Goal: Task Accomplishment & Management: Manage account settings

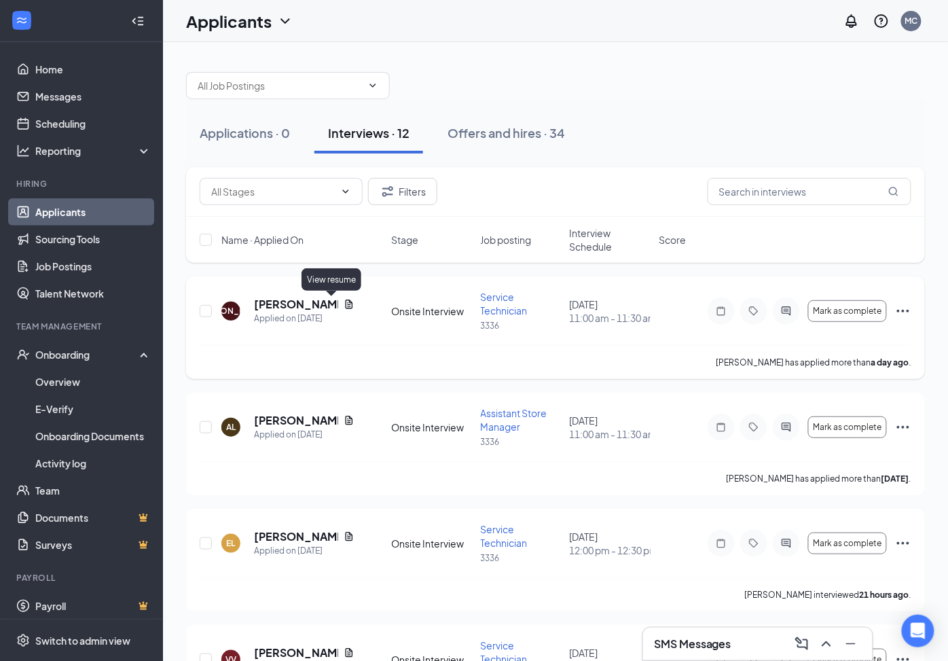
click at [344, 303] on icon "Document" at bounding box center [349, 304] width 11 height 11
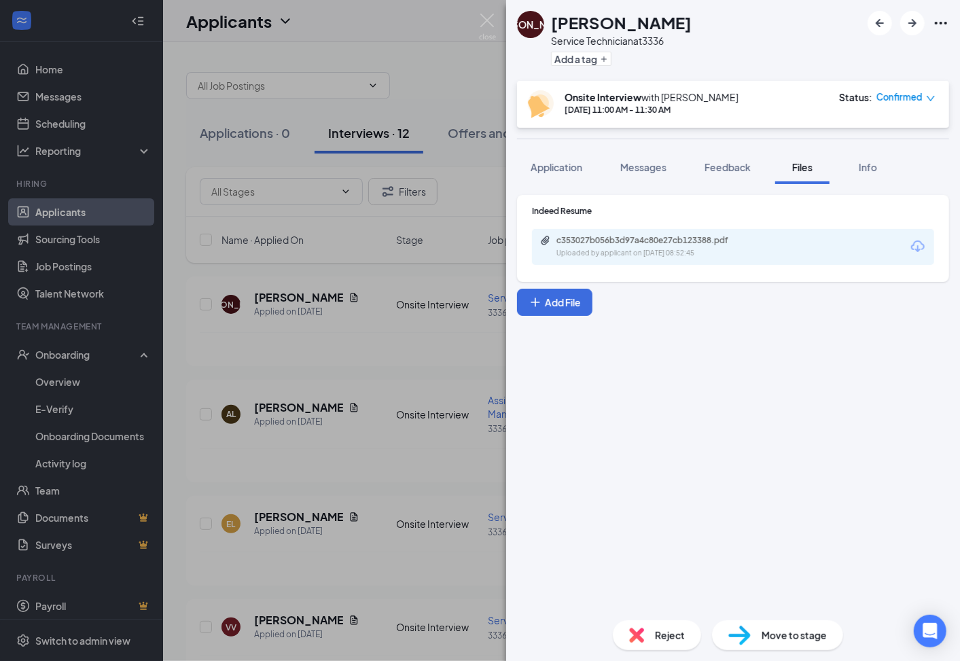
click at [921, 247] on icon "Download" at bounding box center [918, 246] width 16 height 16
drag, startPoint x: 484, startPoint y: 20, endPoint x: 474, endPoint y: 24, distance: 11.0
click at [484, 21] on img at bounding box center [487, 27] width 17 height 26
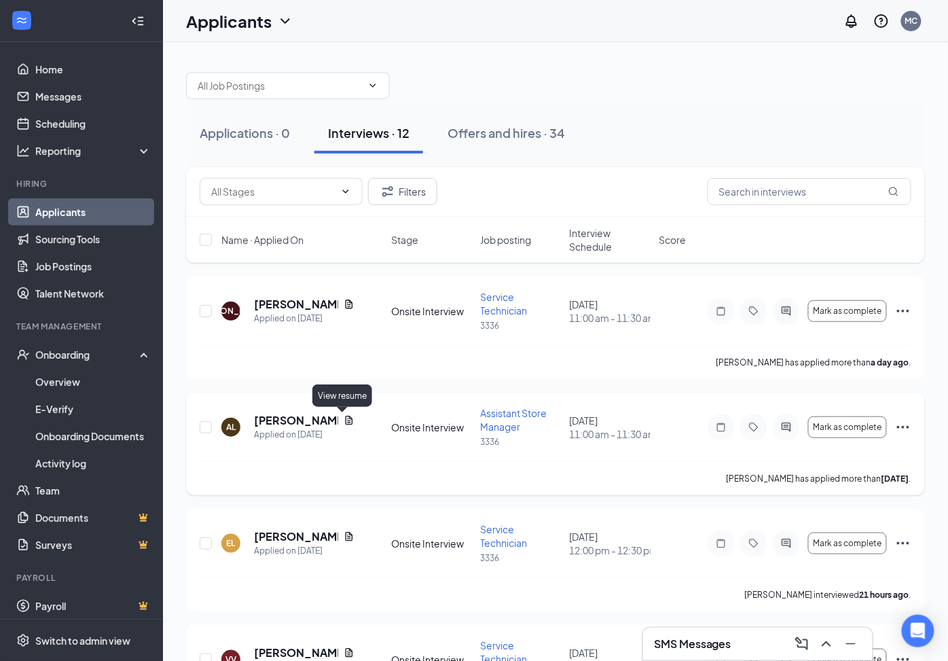
click at [344, 417] on icon "Document" at bounding box center [349, 420] width 11 height 11
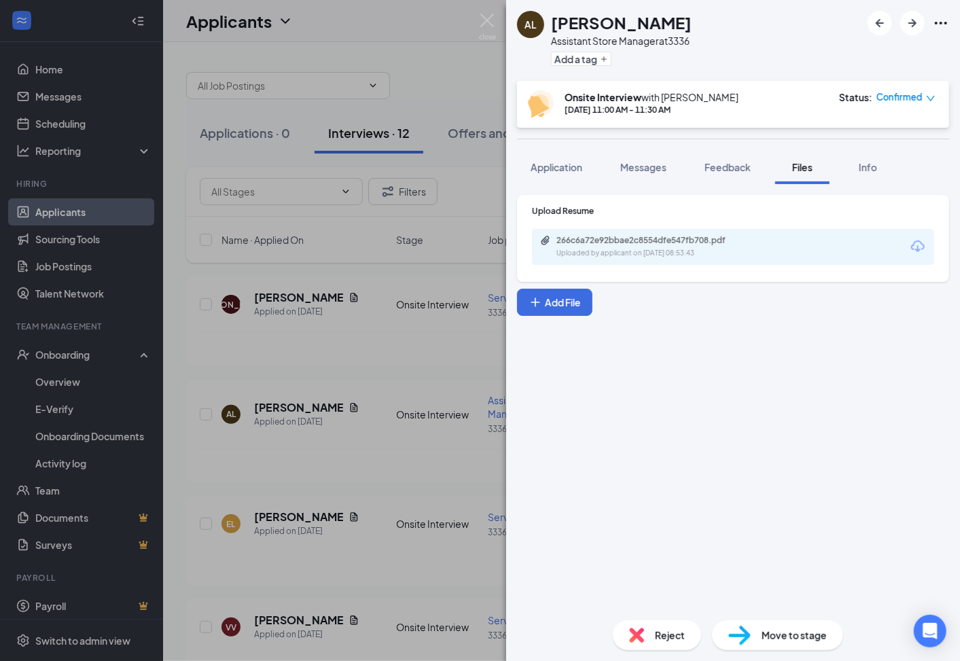
click at [918, 247] on icon "Download" at bounding box center [918, 247] width 14 height 12
click at [488, 22] on img at bounding box center [487, 27] width 17 height 26
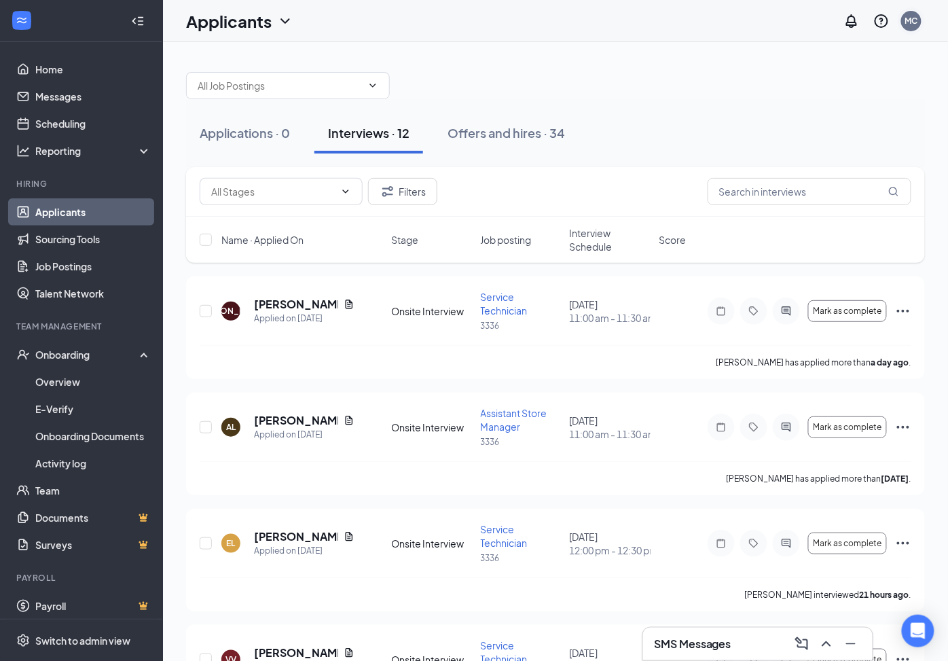
click at [914, 18] on div "MC" at bounding box center [912, 21] width 13 height 12
click at [793, 119] on link "Account settings" at bounding box center [843, 120] width 147 height 14
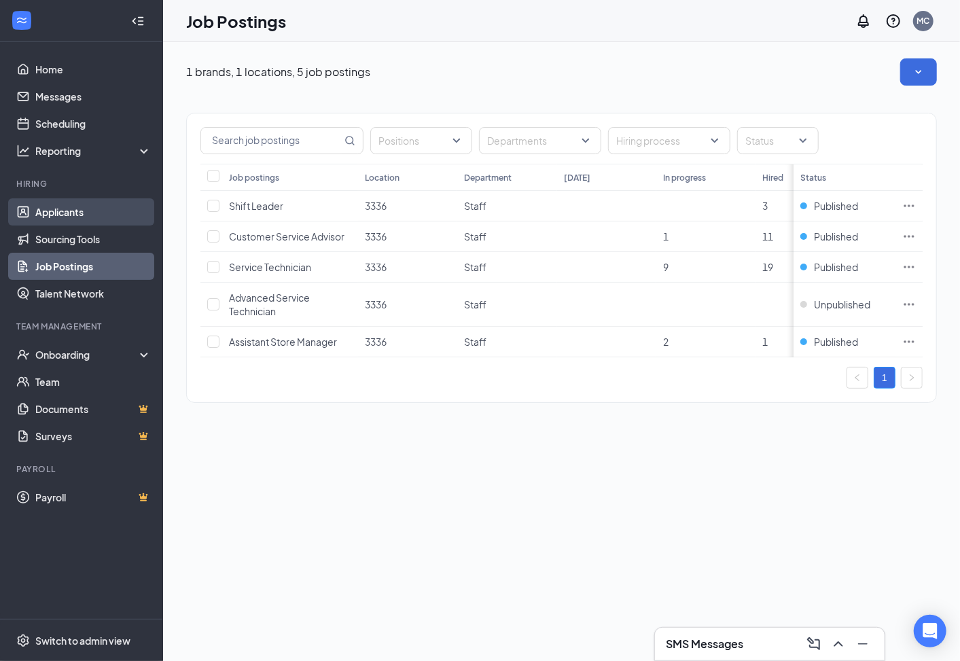
click at [69, 215] on link "Applicants" at bounding box center [93, 211] width 116 height 27
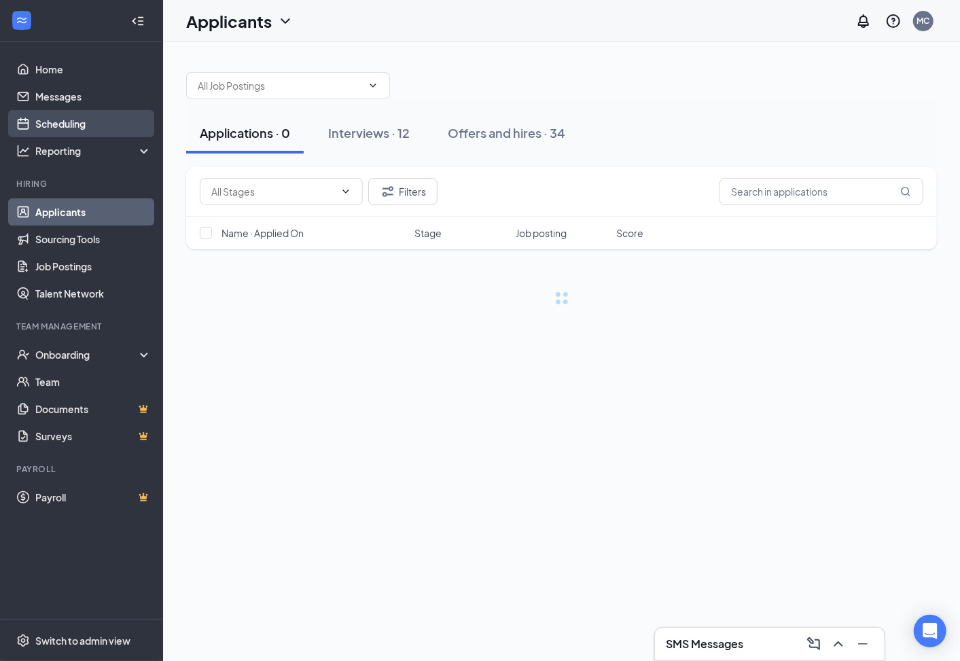
click at [65, 115] on link "Scheduling" at bounding box center [93, 123] width 116 height 27
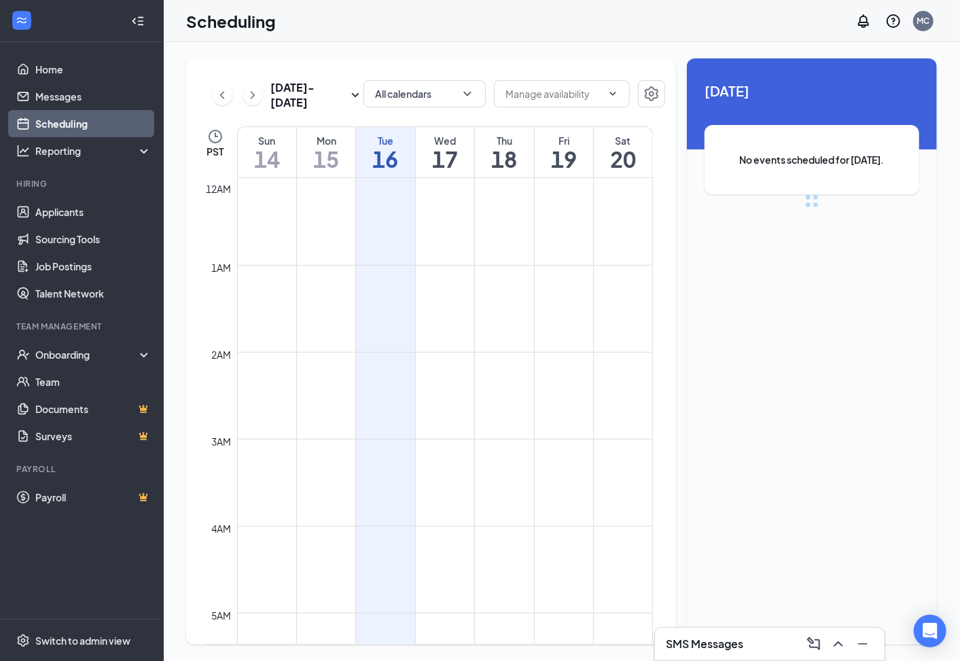
scroll to position [668, 0]
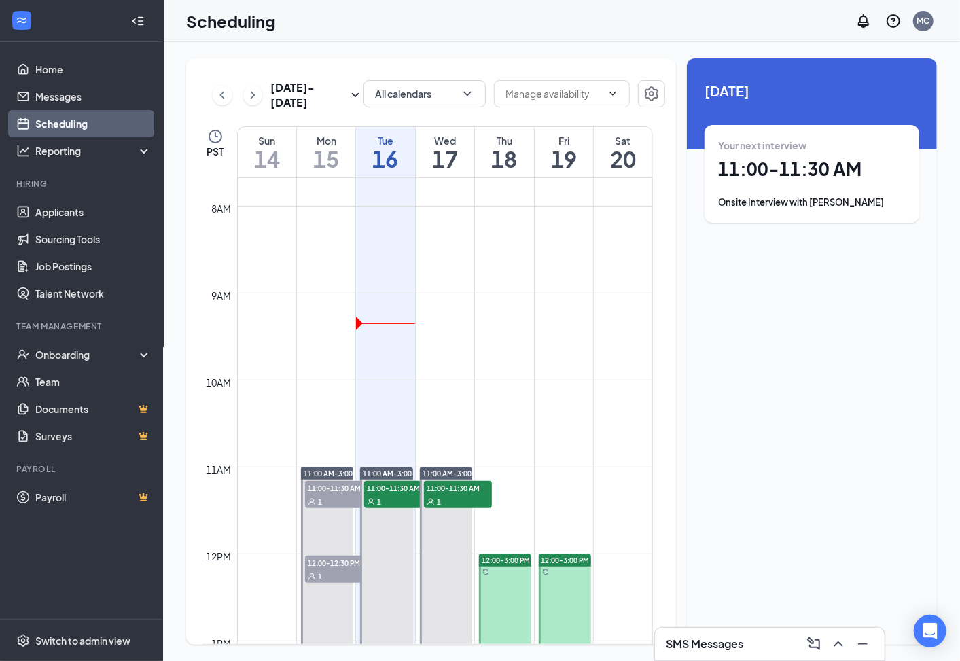
click at [321, 531] on div at bounding box center [327, 640] width 52 height 347
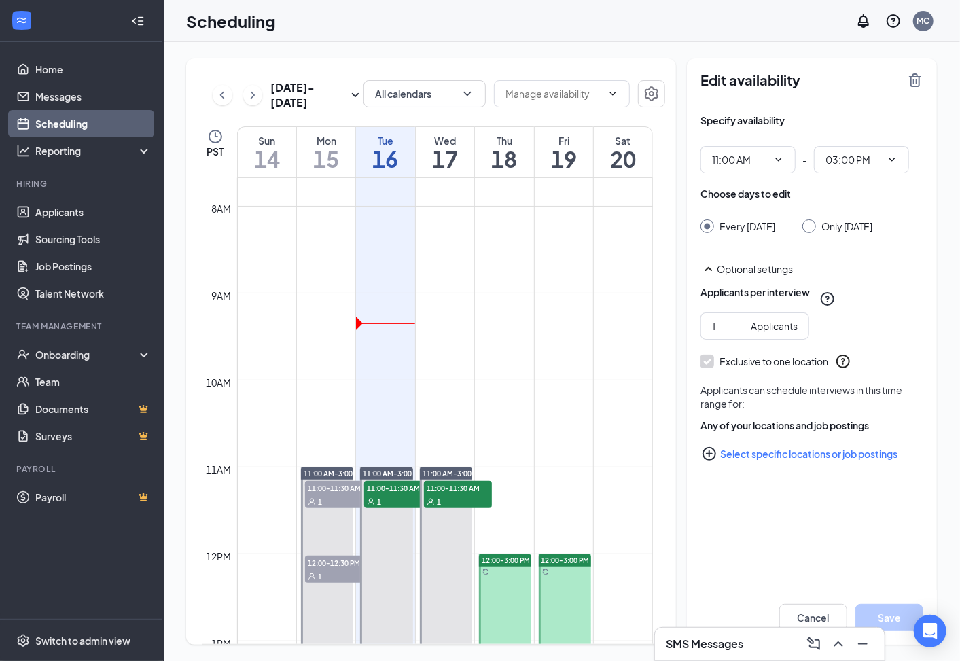
click at [812, 226] on input "Only [DATE]" at bounding box center [807, 224] width 10 height 10
radio input "true"
radio input "false"
click at [893, 620] on button "Save" at bounding box center [889, 617] width 68 height 27
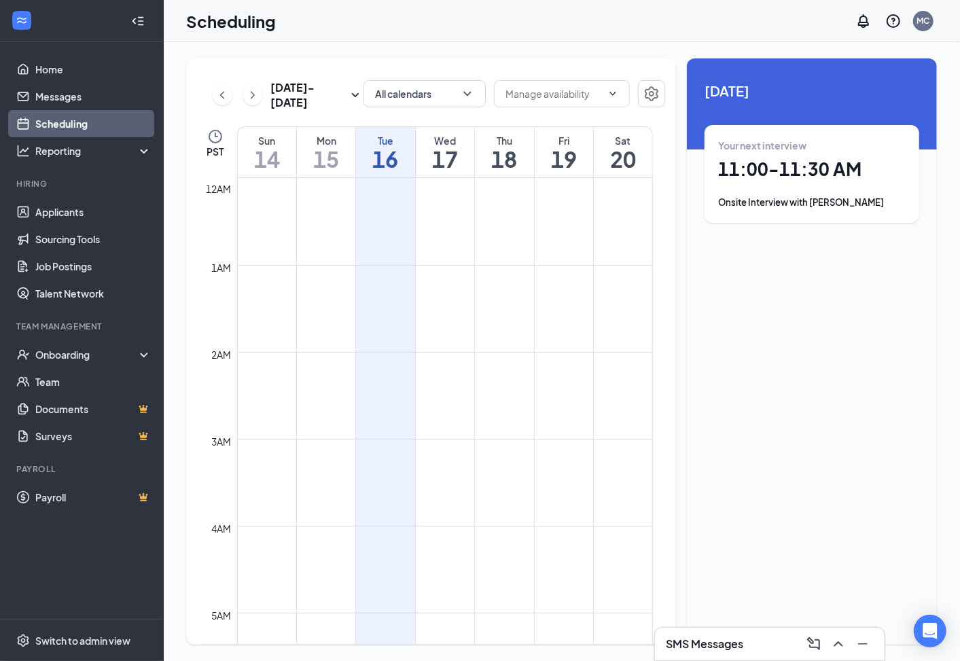
drag, startPoint x: 557, startPoint y: 165, endPoint x: 552, endPoint y: 160, distance: 7.2
click at [552, 160] on h1 "19" at bounding box center [564, 158] width 58 height 23
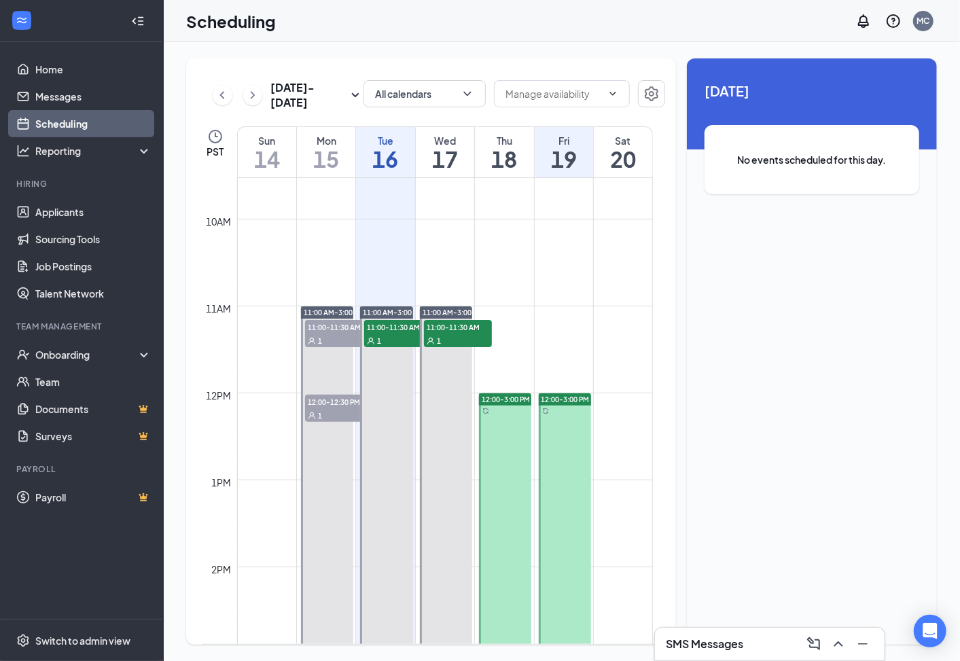
scroll to position [898, 0]
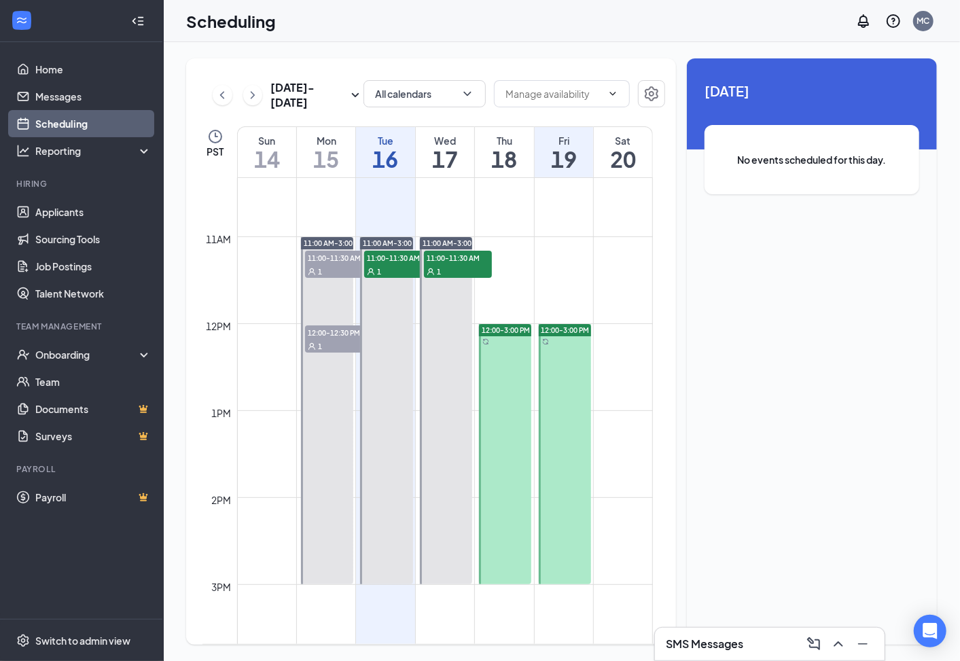
click at [297, 377] on td at bounding box center [445, 378] width 416 height 22
click at [310, 377] on div at bounding box center [327, 410] width 52 height 347
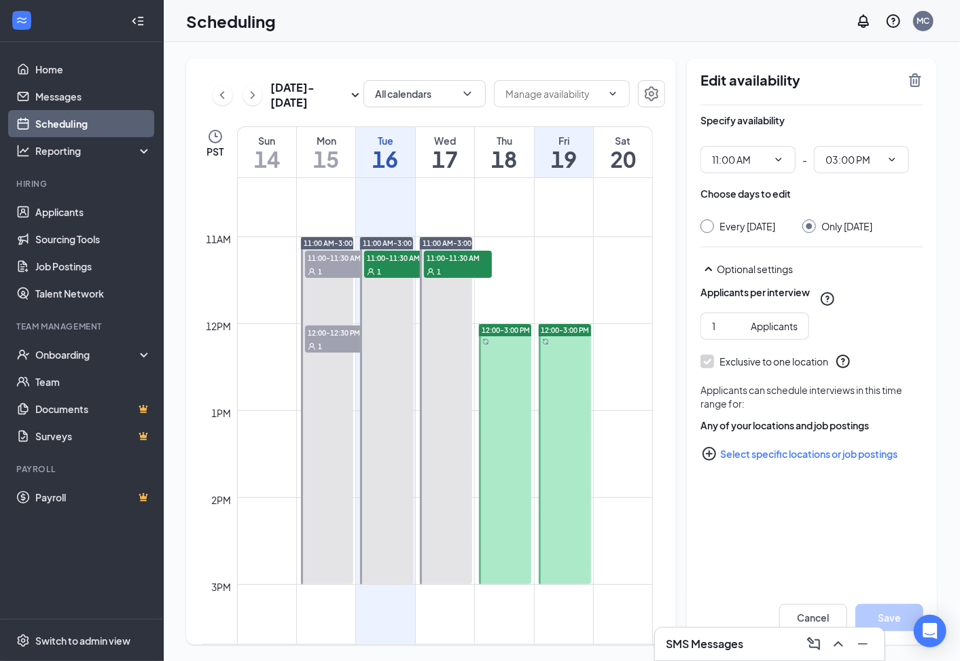
click at [323, 328] on span "12:00-12:30 PM" at bounding box center [339, 332] width 68 height 14
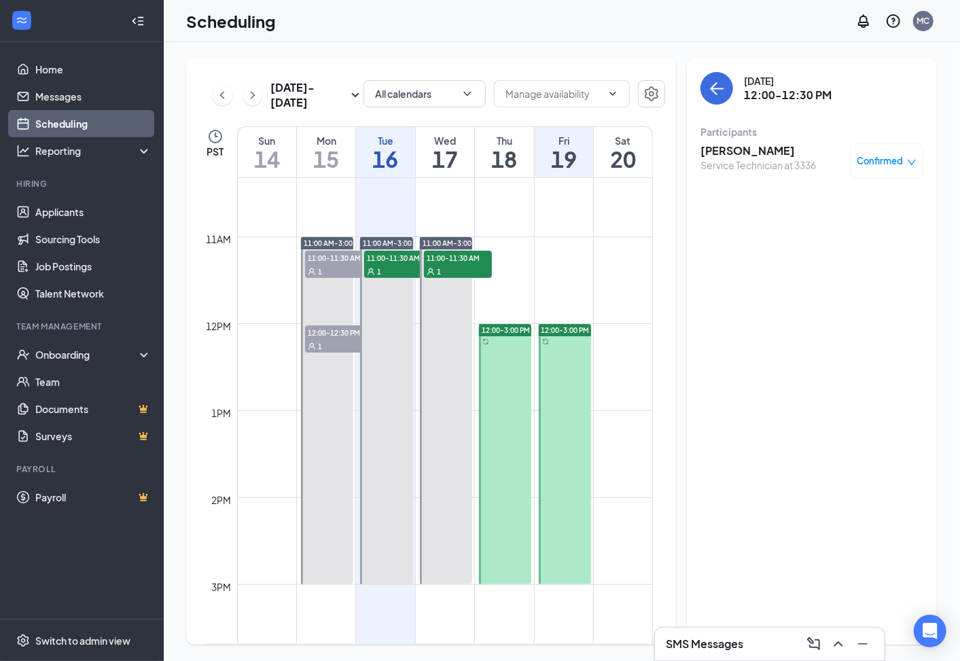
click at [323, 253] on span "11:00-11:30 AM" at bounding box center [339, 258] width 68 height 14
drag, startPoint x: 323, startPoint y: 253, endPoint x: 321, endPoint y: 281, distance: 27.3
click at [313, 332] on link "11:00 AM-3:00 PM 11:00-11:30 AM 1 12:00-12:30 PM 1" at bounding box center [326, 410] width 56 height 348
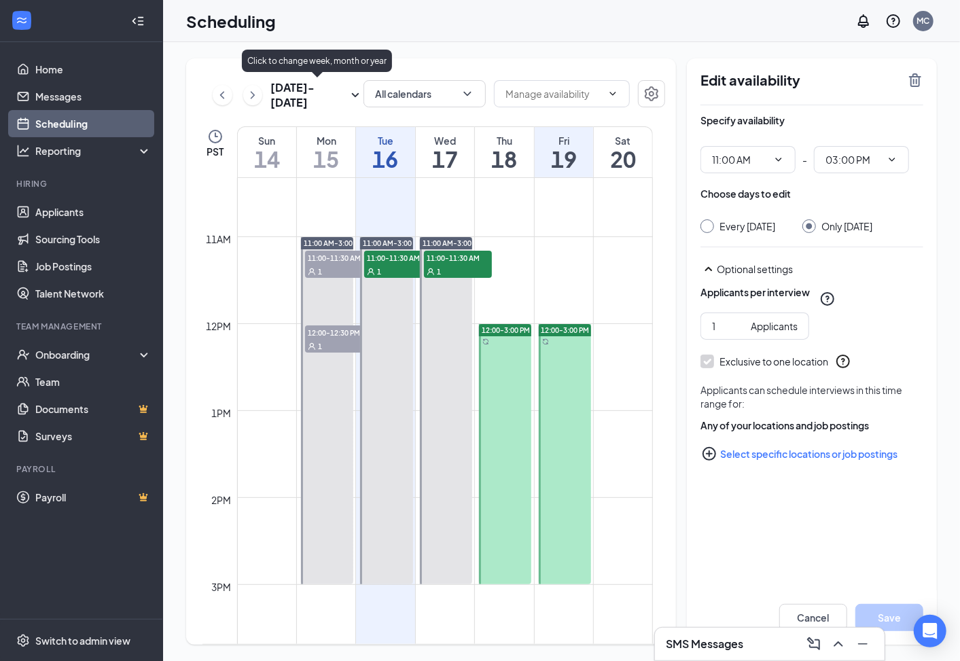
click at [357, 92] on icon "SmallChevronDown" at bounding box center [355, 95] width 16 height 16
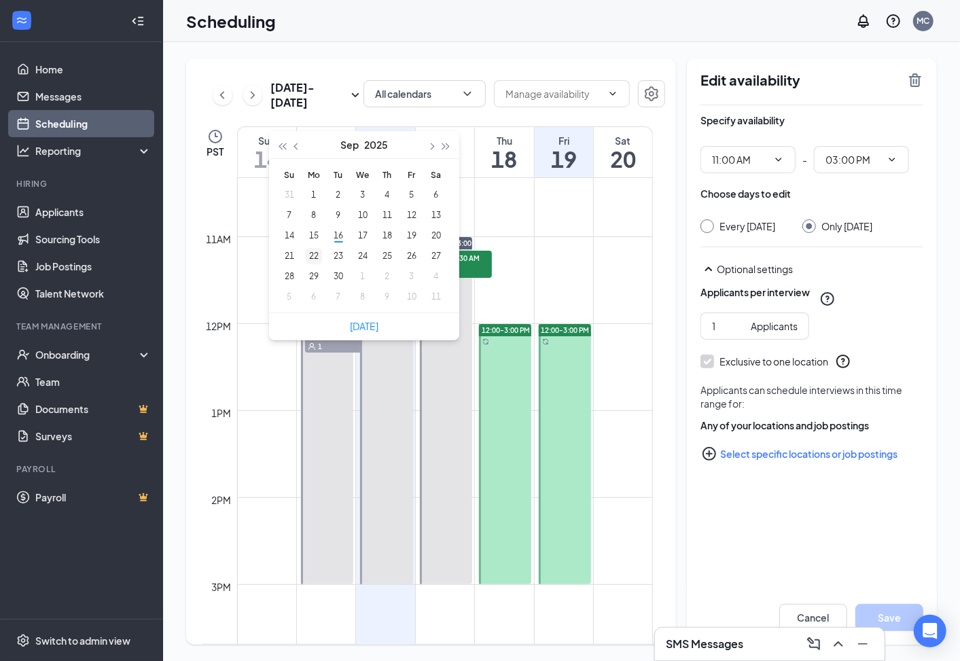
type input "2025-09-22"
click at [315, 254] on div "22" at bounding box center [314, 256] width 16 height 16
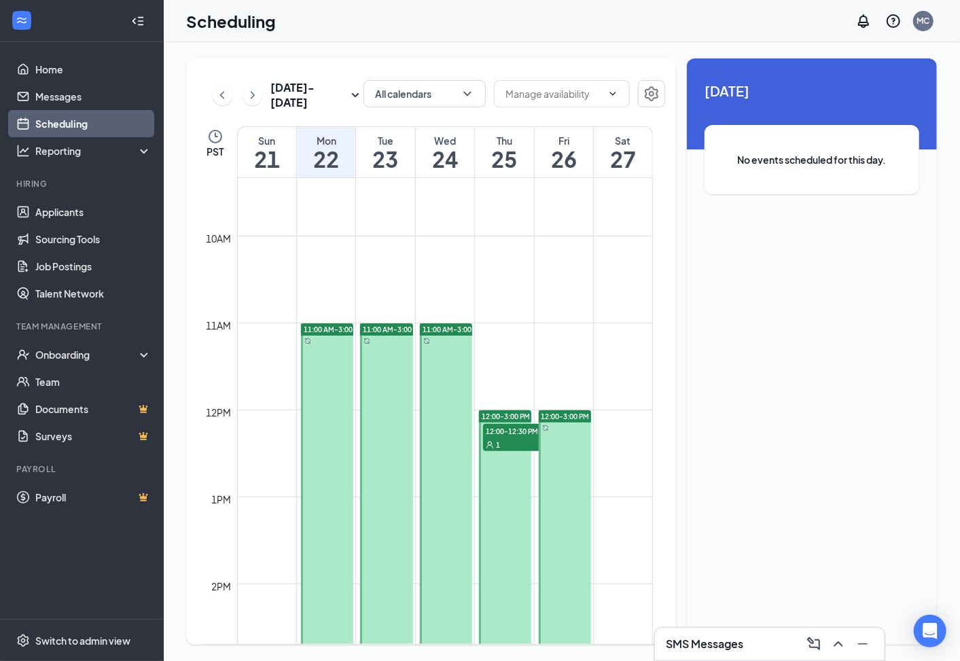
scroll to position [819, 0]
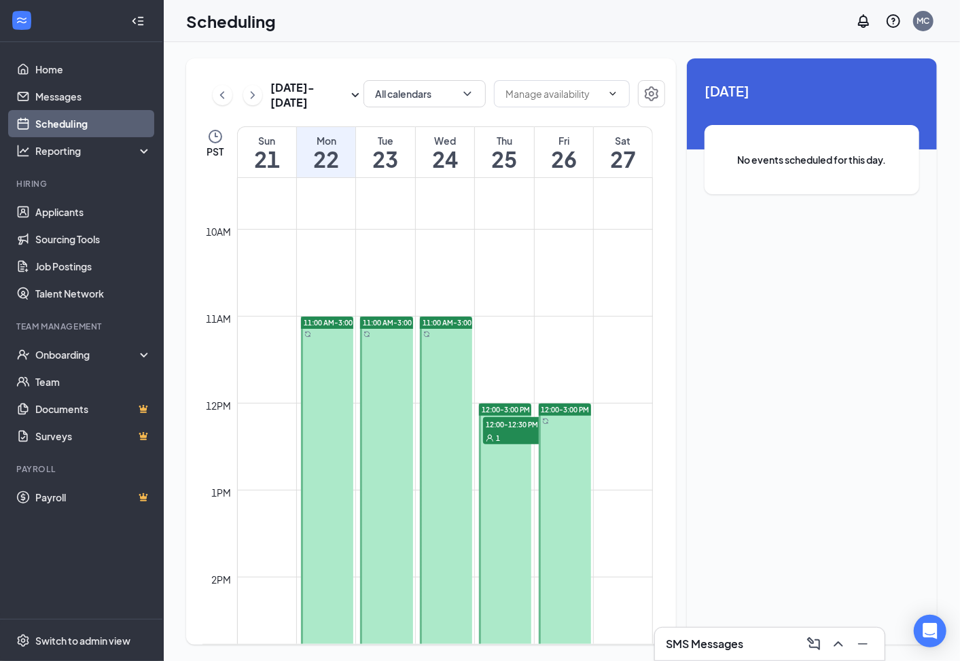
drag, startPoint x: 317, startPoint y: 322, endPoint x: 571, endPoint y: 180, distance: 291.1
click at [571, 180] on td at bounding box center [445, 175] width 416 height 22
click at [609, 95] on icon "ChevronDown" at bounding box center [612, 93] width 11 height 11
click at [611, 93] on icon "ChevronDown" at bounding box center [613, 93] width 6 height 3
click at [514, 92] on input "text" at bounding box center [553, 93] width 96 height 15
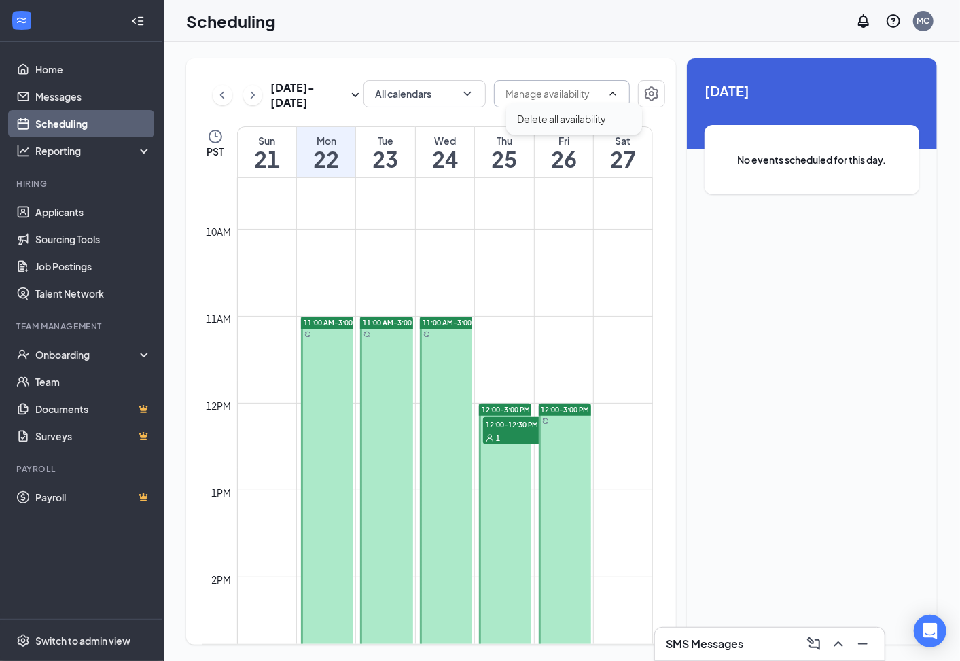
click at [541, 119] on div "Delete all availability" at bounding box center [561, 118] width 89 height 15
type input "Delete all availability"
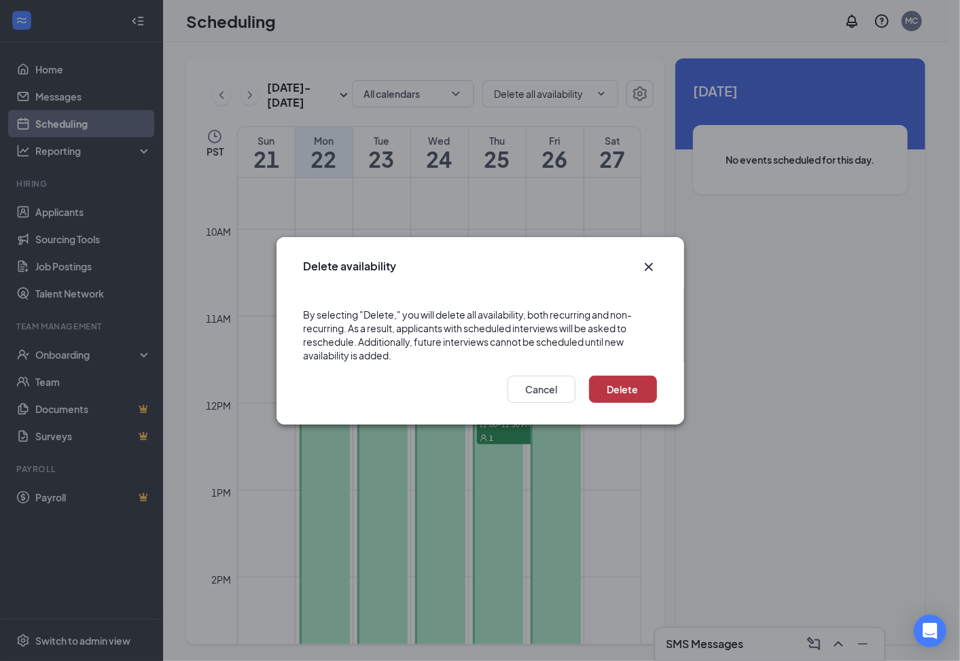
click at [613, 381] on button "Delete" at bounding box center [623, 389] width 68 height 27
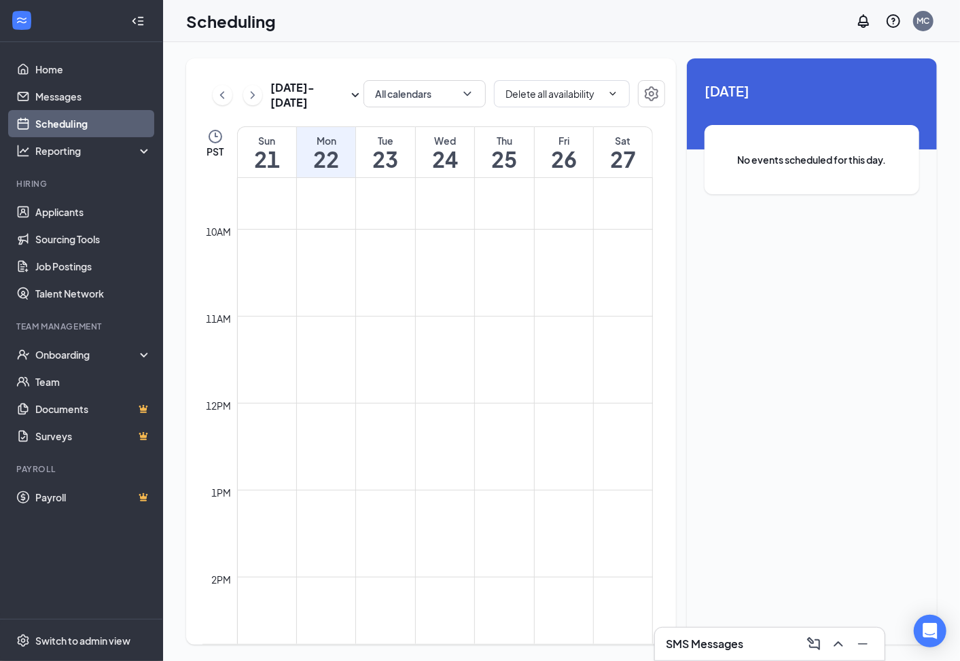
click at [390, 161] on h1 "23" at bounding box center [385, 158] width 58 height 23
drag, startPoint x: 390, startPoint y: 158, endPoint x: 370, endPoint y: 205, distance: 51.1
click at [370, 205] on td at bounding box center [445, 196] width 416 height 22
click at [378, 152] on h1 "23" at bounding box center [385, 158] width 58 height 23
click at [783, 155] on span "No events scheduled for this day." at bounding box center [812, 159] width 160 height 15
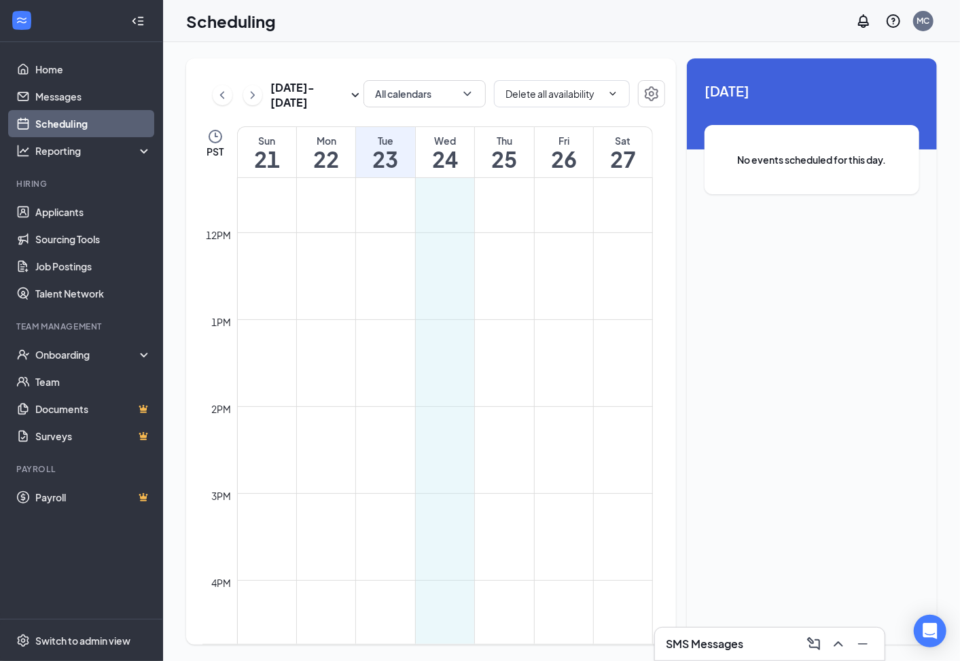
scroll to position [1001, 0]
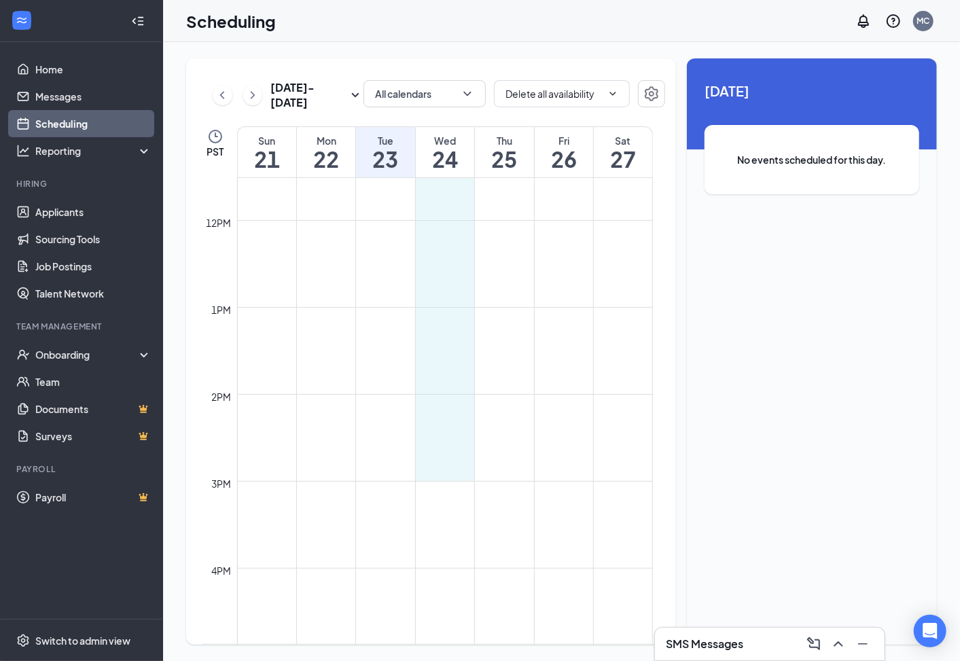
drag, startPoint x: 419, startPoint y: 320, endPoint x: 440, endPoint y: 480, distance: 161.0
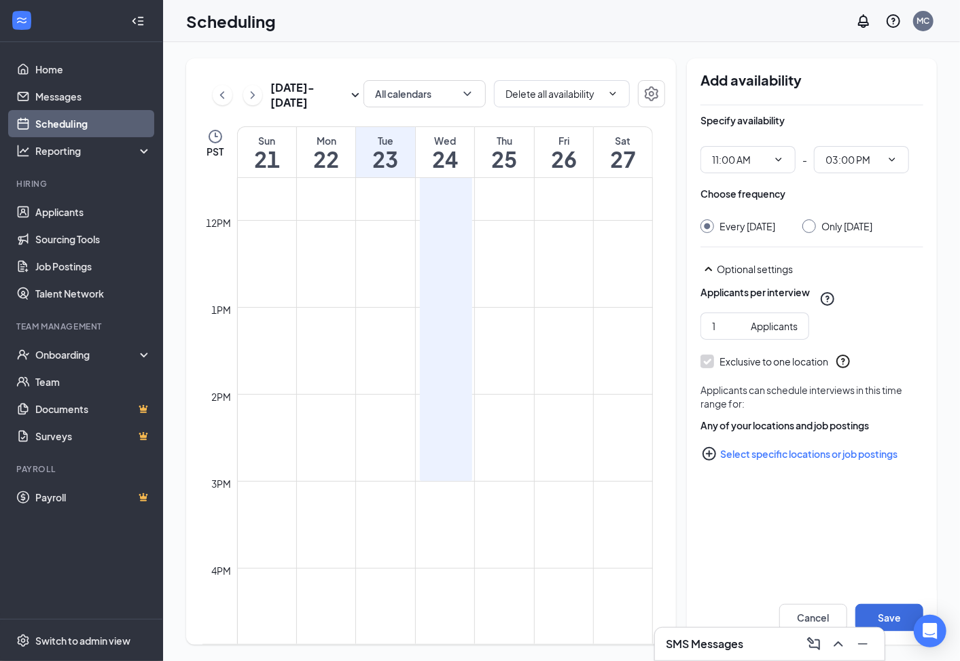
type input "11:00 AM"
type input "03:00 PM"
click at [883, 618] on button "Save" at bounding box center [889, 617] width 68 height 27
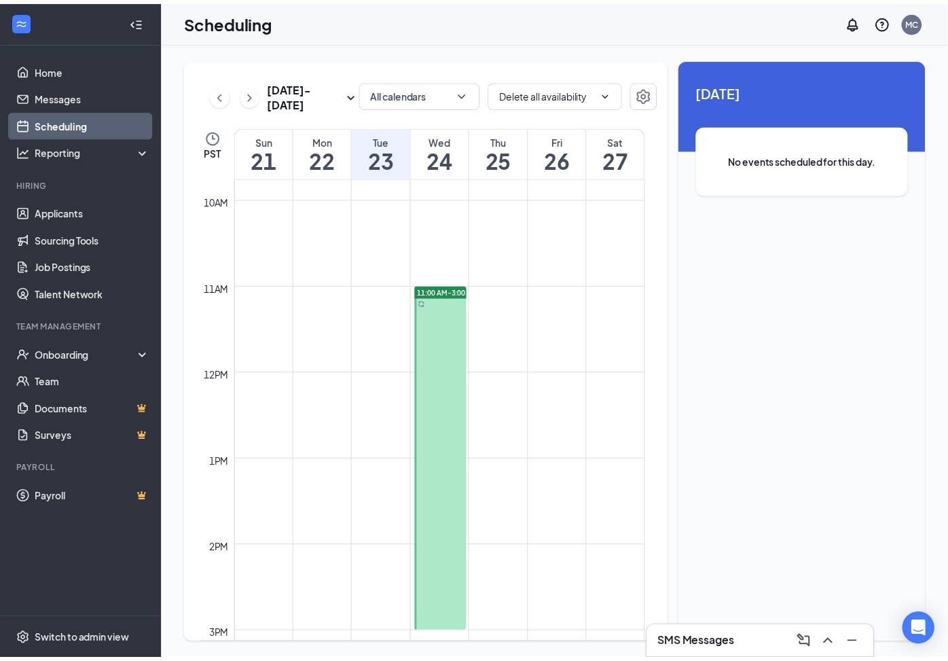
scroll to position [926, 0]
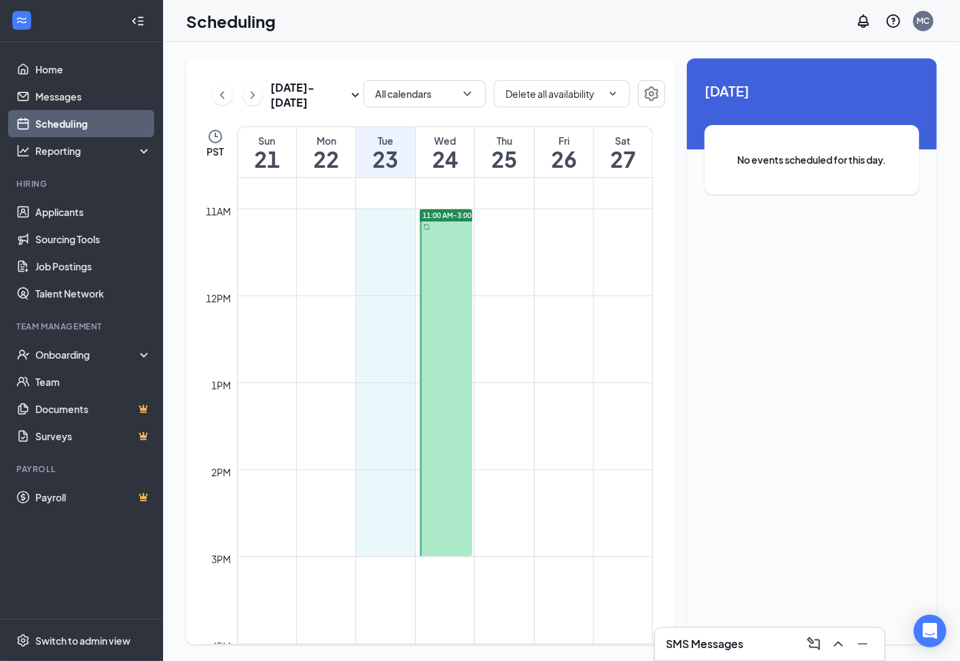
drag, startPoint x: 360, startPoint y: 211, endPoint x: 363, endPoint y: 541, distance: 330.2
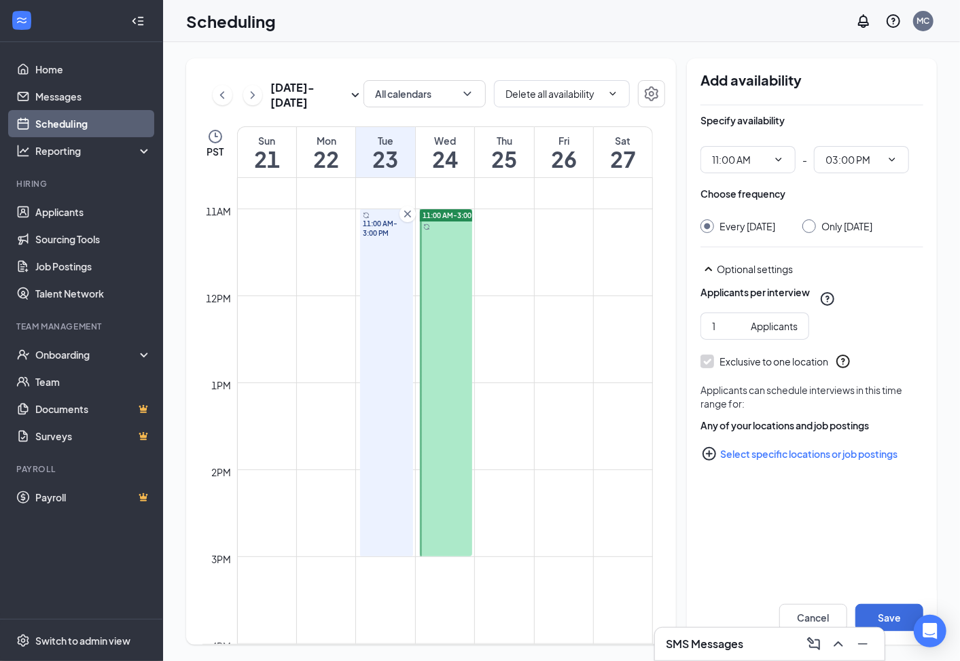
type input "11:00 AM"
type input "03:00 PM"
click at [889, 616] on button "Save" at bounding box center [889, 617] width 68 height 27
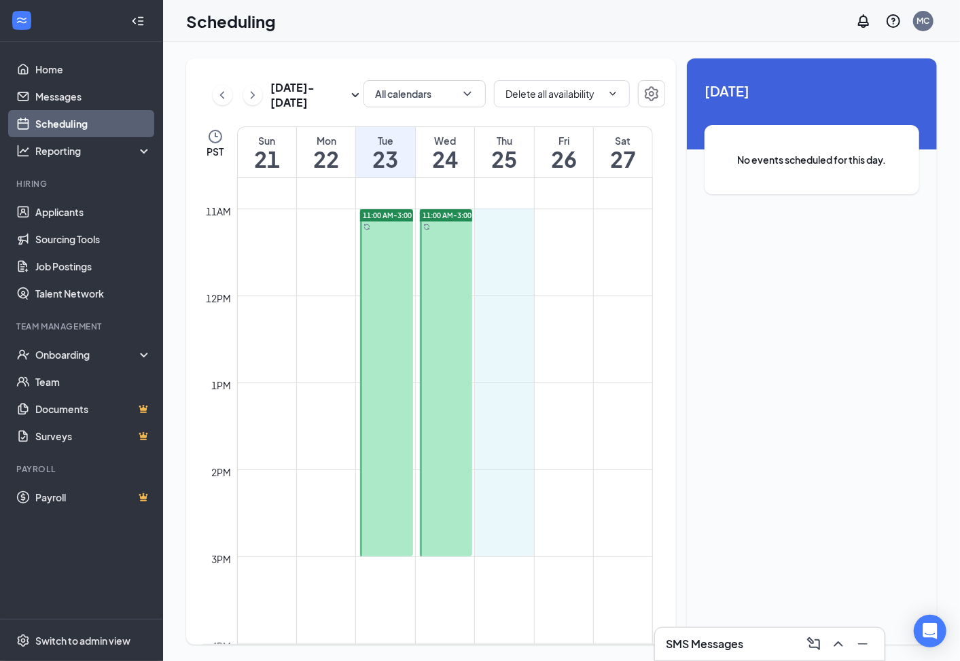
drag, startPoint x: 477, startPoint y: 213, endPoint x: 519, endPoint y: 542, distance: 332.2
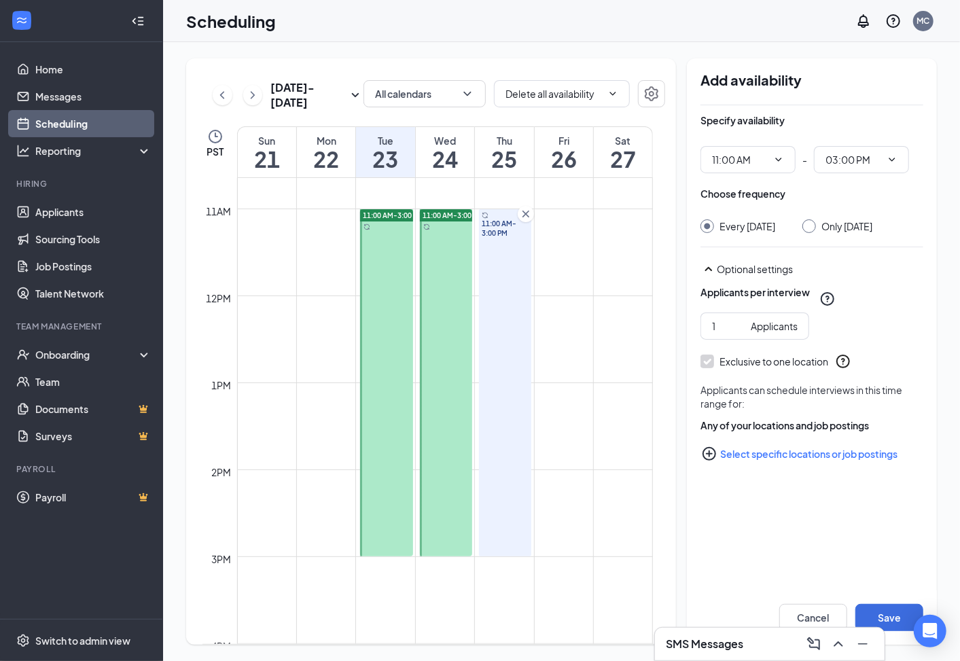
type input "11:00 AM"
type input "03:00 PM"
click at [893, 618] on button "Save" at bounding box center [889, 617] width 68 height 27
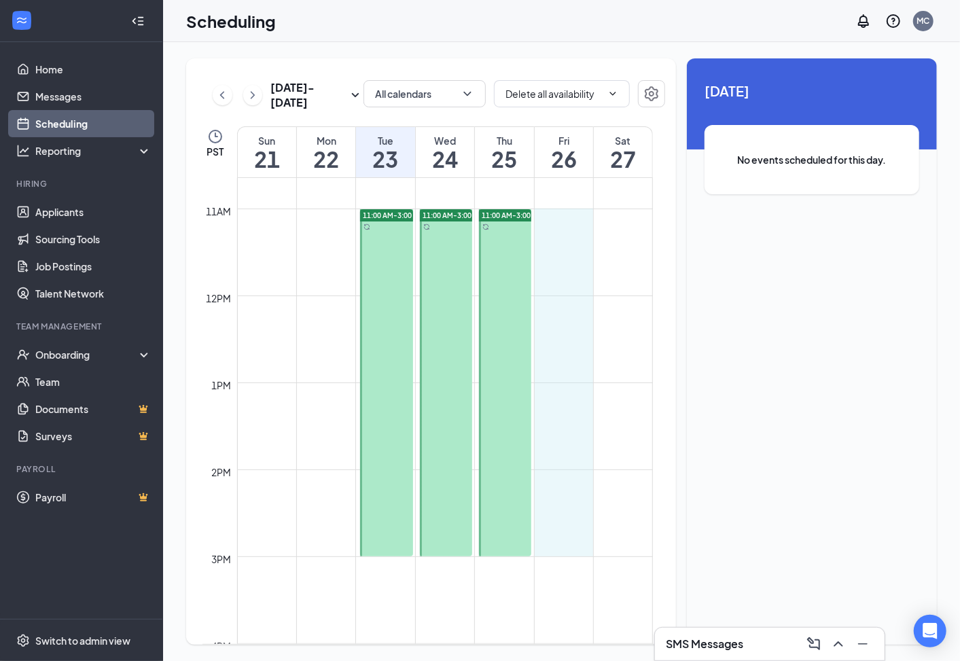
drag, startPoint x: 537, startPoint y: 214, endPoint x: 554, endPoint y: 548, distance: 334.7
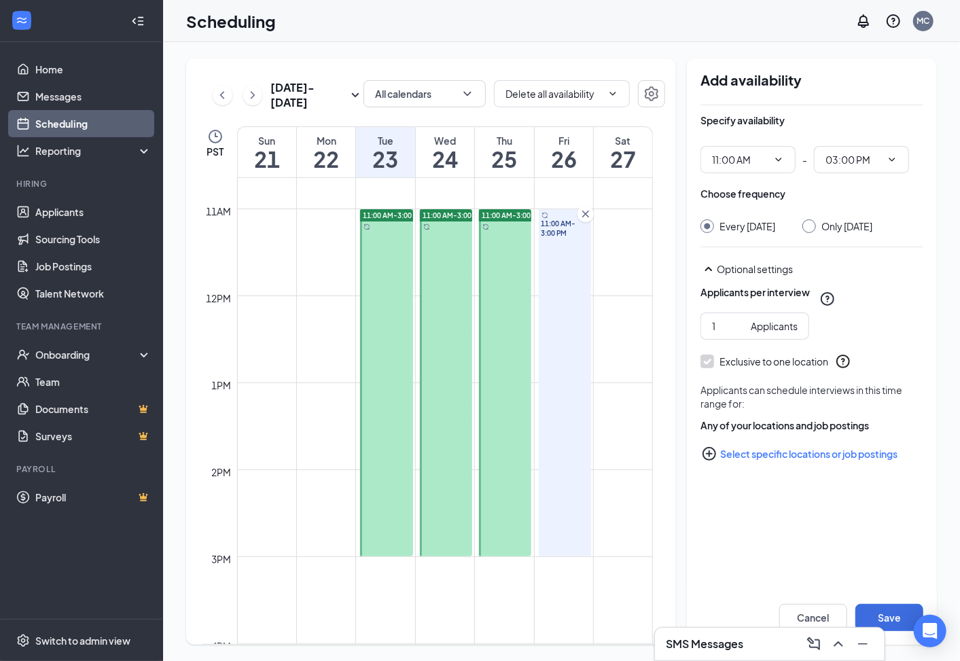
type input "11:00 AM"
type input "03:00 PM"
click at [897, 622] on button "Save" at bounding box center [889, 617] width 68 height 27
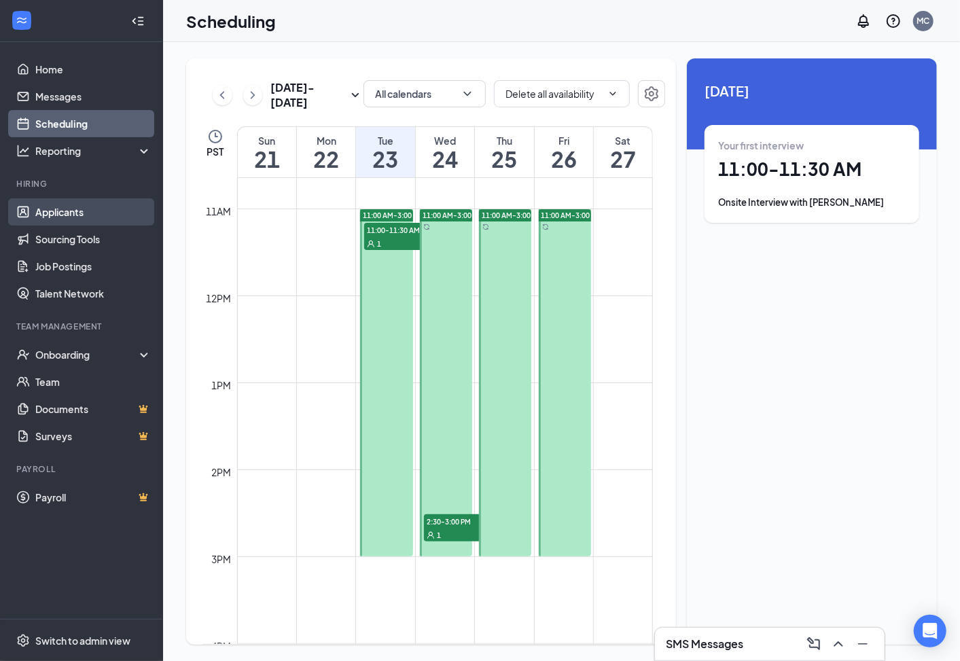
click at [43, 206] on link "Applicants" at bounding box center [93, 211] width 116 height 27
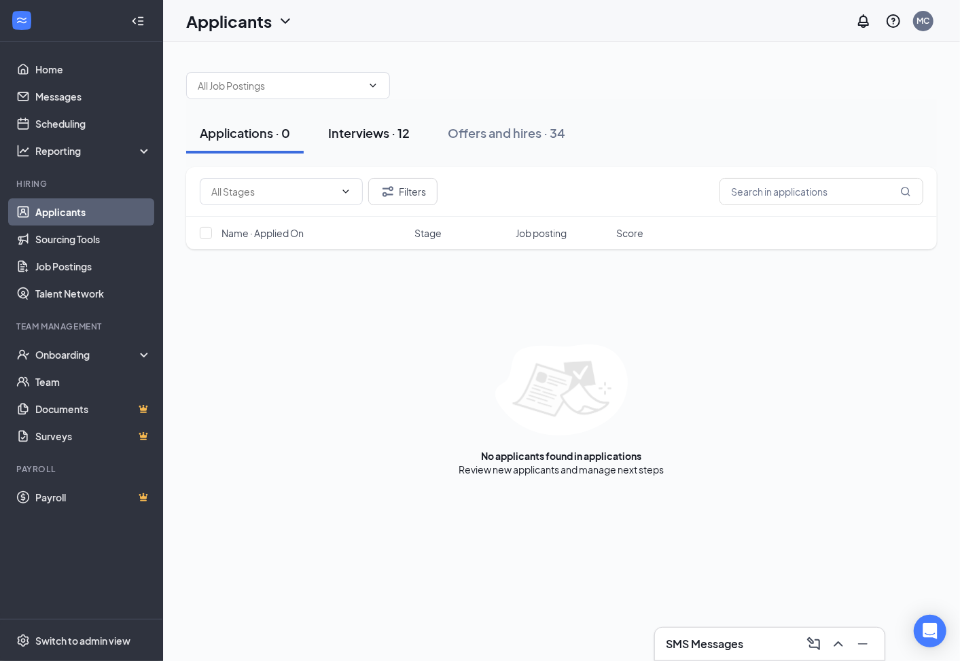
click at [361, 129] on div "Interviews · 12" at bounding box center [369, 132] width 82 height 17
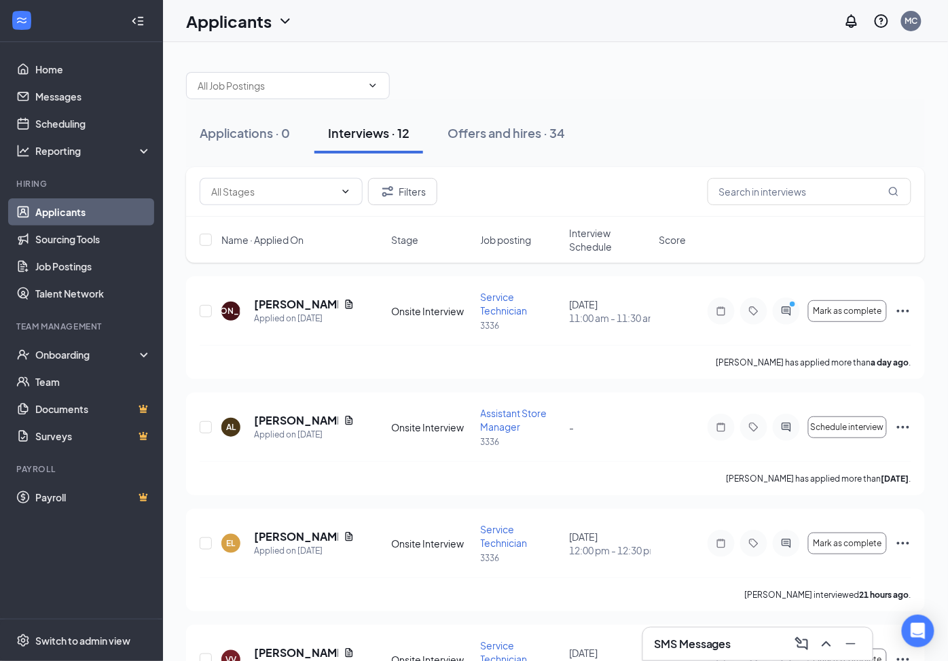
click at [577, 232] on span "Interview Schedule" at bounding box center [610, 239] width 81 height 27
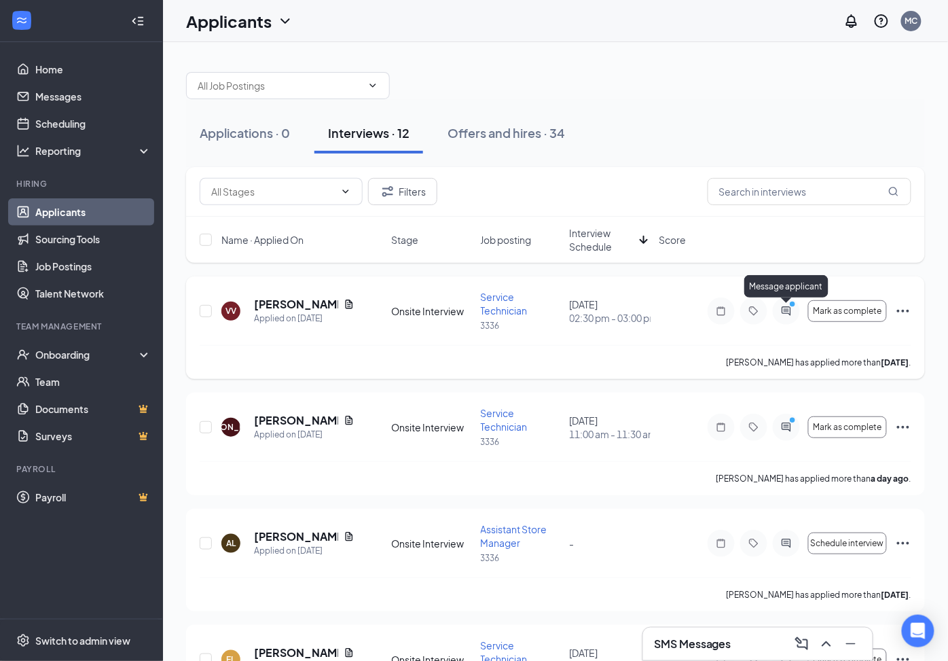
click at [783, 310] on icon "ActiveChat" at bounding box center [786, 310] width 9 height 9
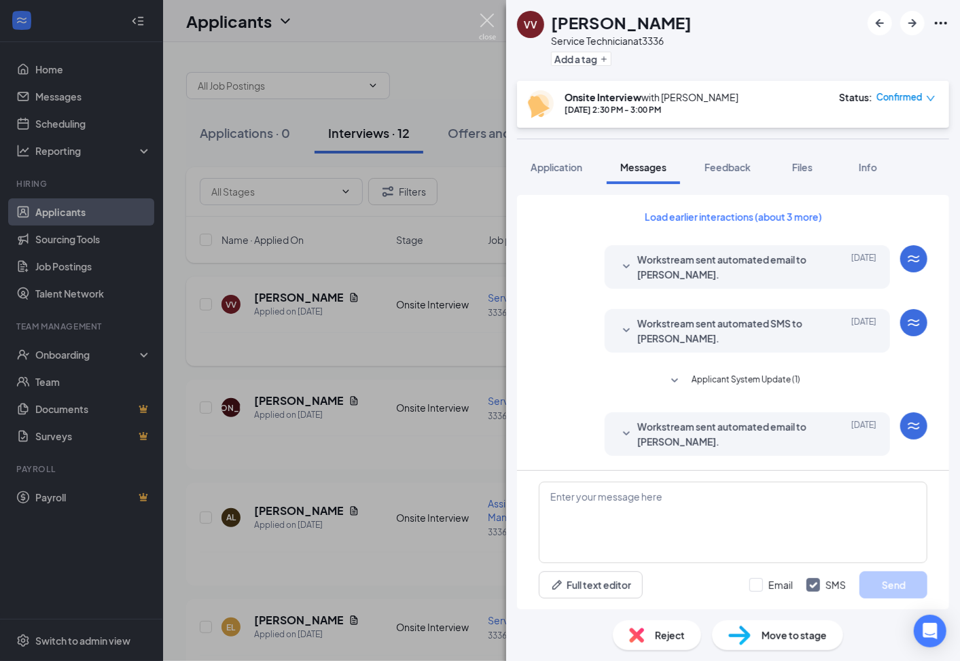
click at [488, 22] on img at bounding box center [487, 27] width 17 height 26
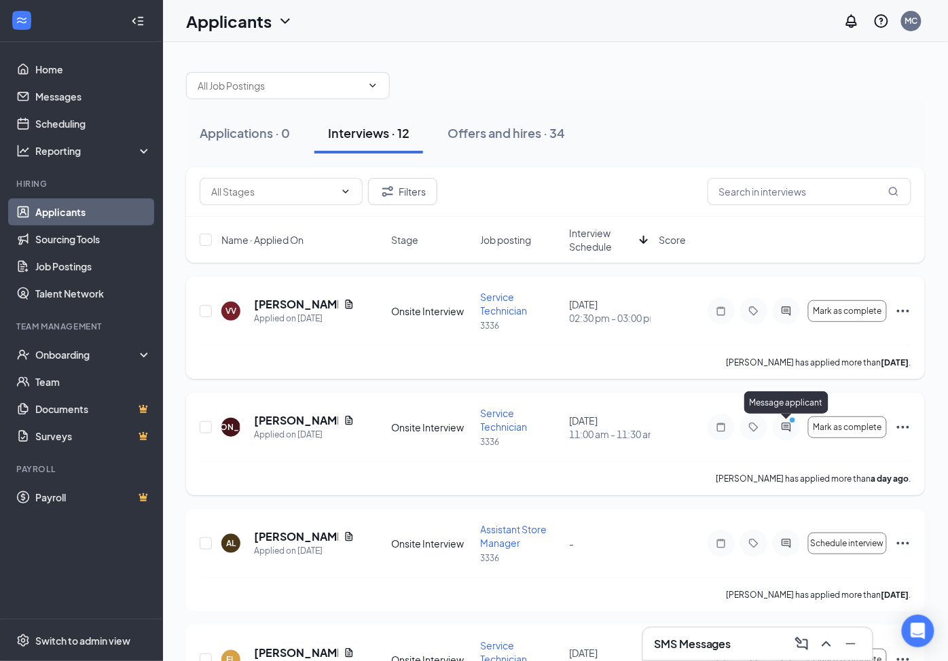
click at [791, 423] on circle "PrimaryDot" at bounding box center [792, 419] width 6 height 6
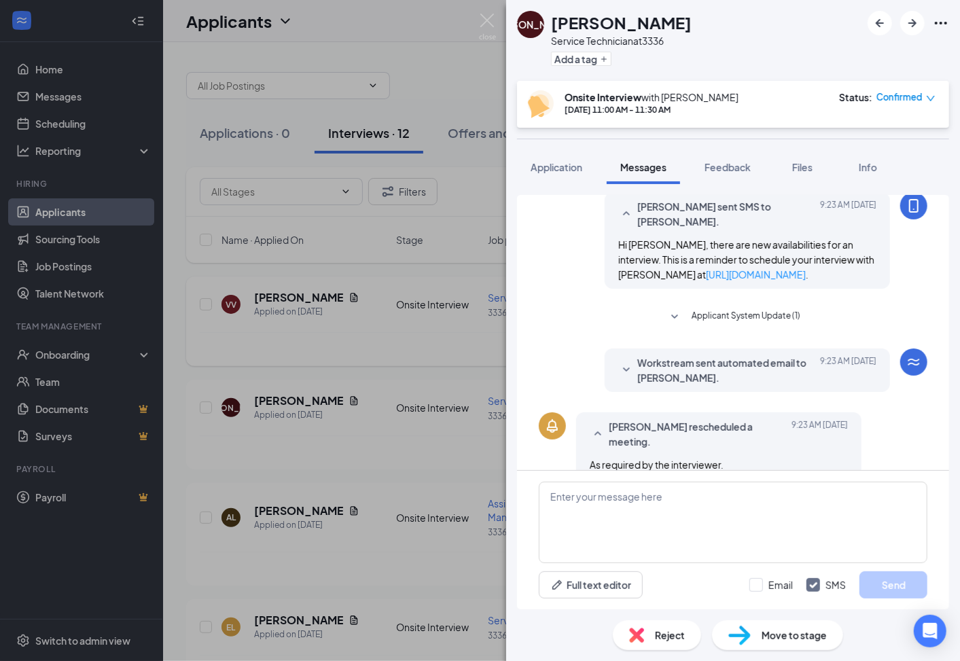
scroll to position [482, 0]
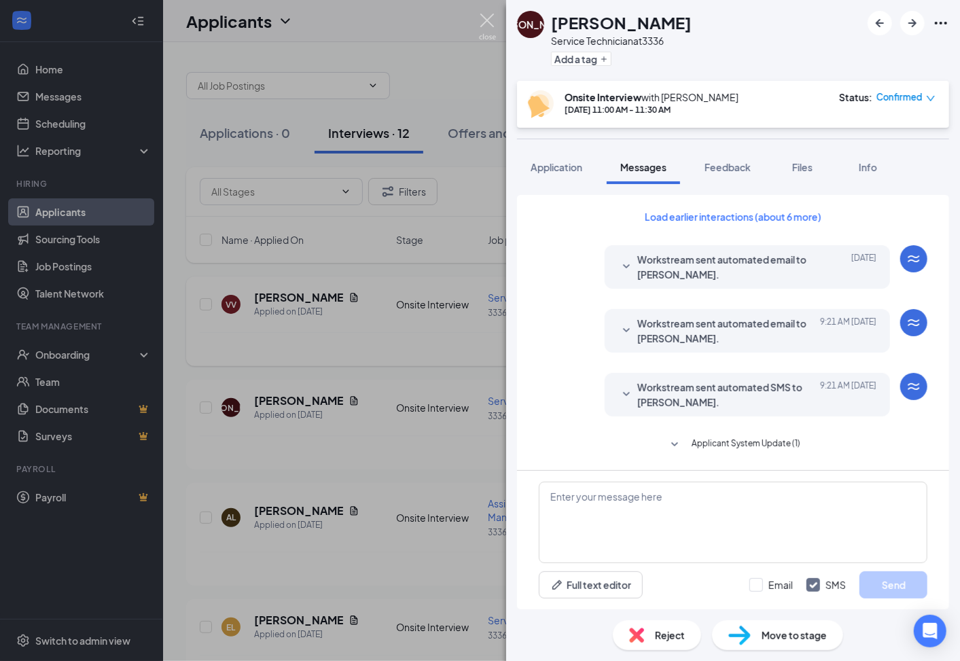
click at [491, 21] on img at bounding box center [487, 27] width 17 height 26
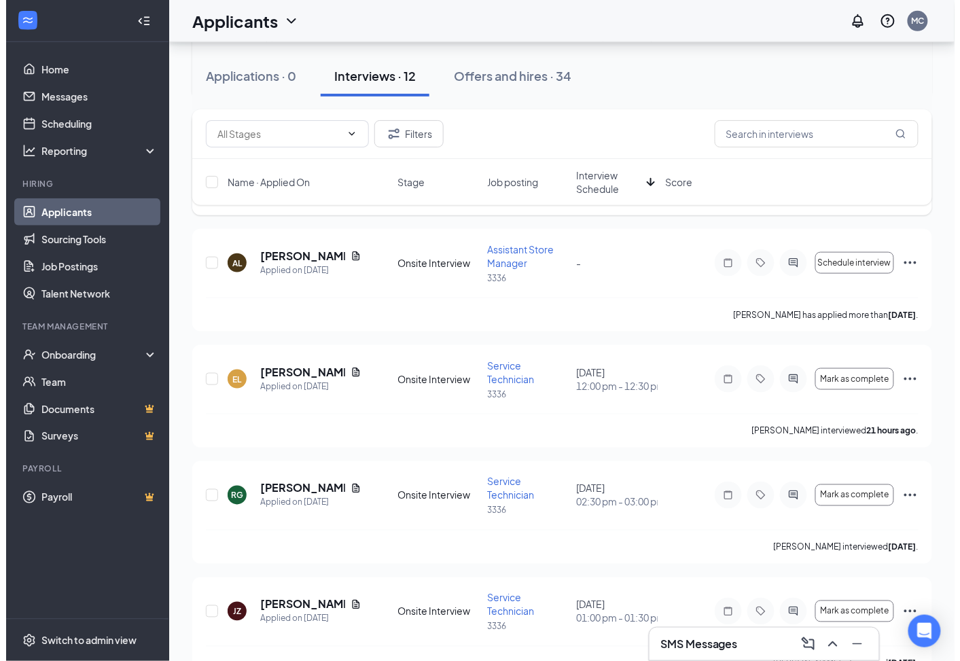
scroll to position [302, 0]
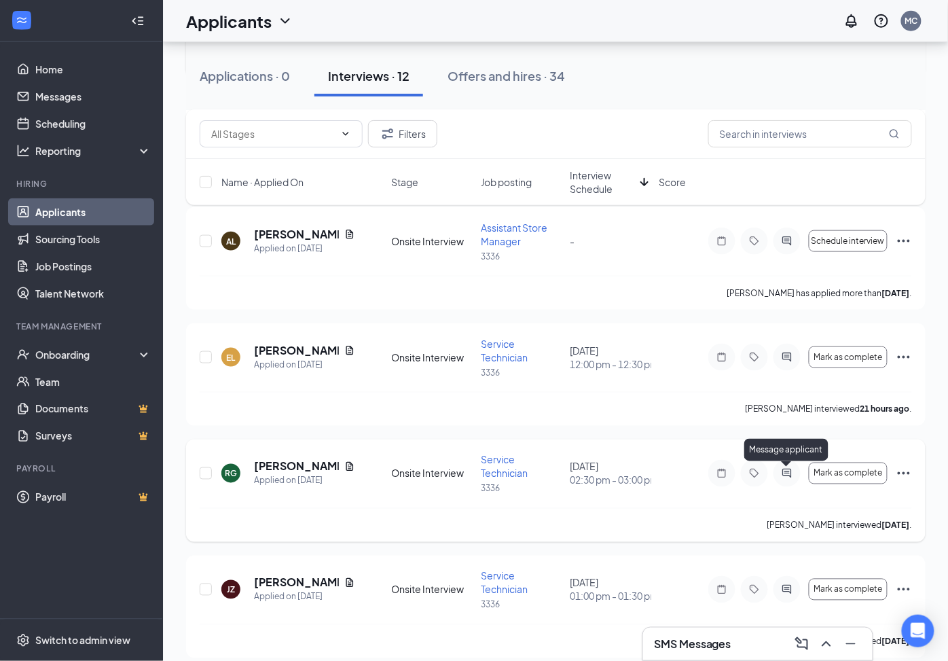
click at [789, 474] on icon "ActiveChat" at bounding box center [787, 473] width 16 height 11
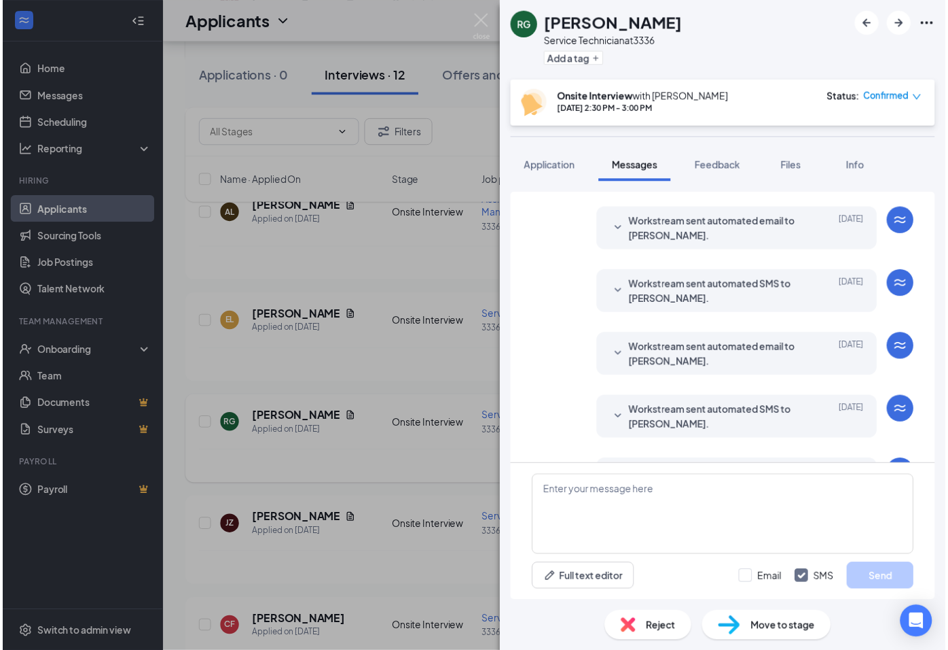
scroll to position [357, 0]
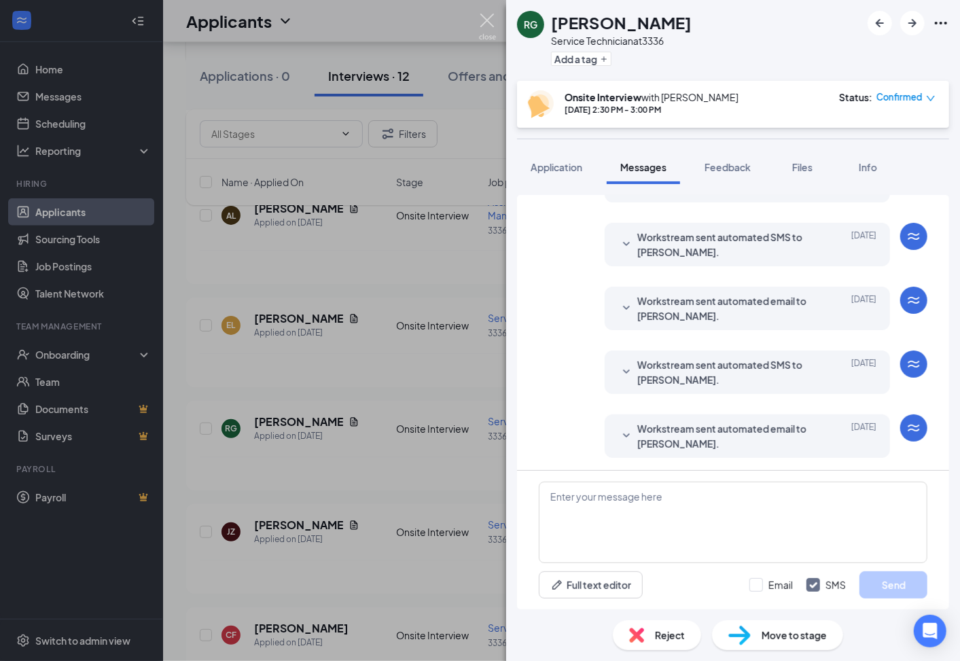
click at [489, 23] on img at bounding box center [487, 27] width 17 height 26
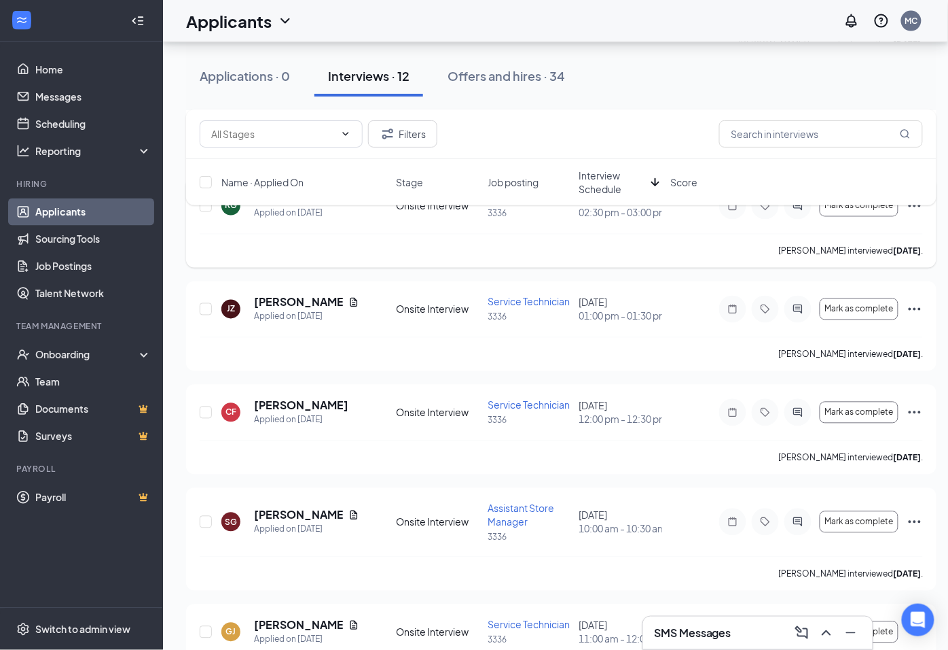
scroll to position [528, 0]
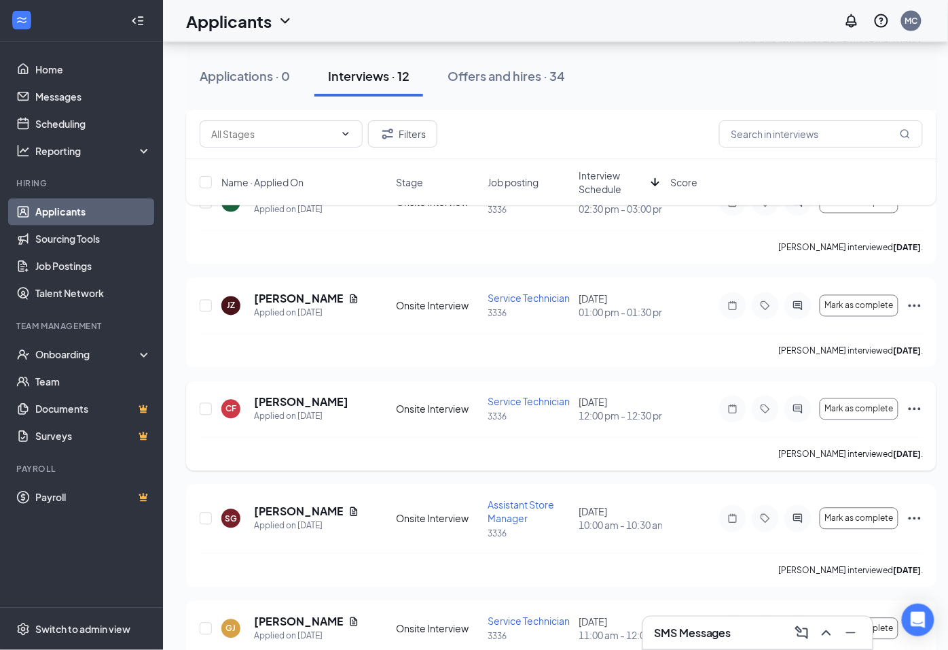
click at [915, 417] on icon "Ellipses" at bounding box center [915, 409] width 16 height 16
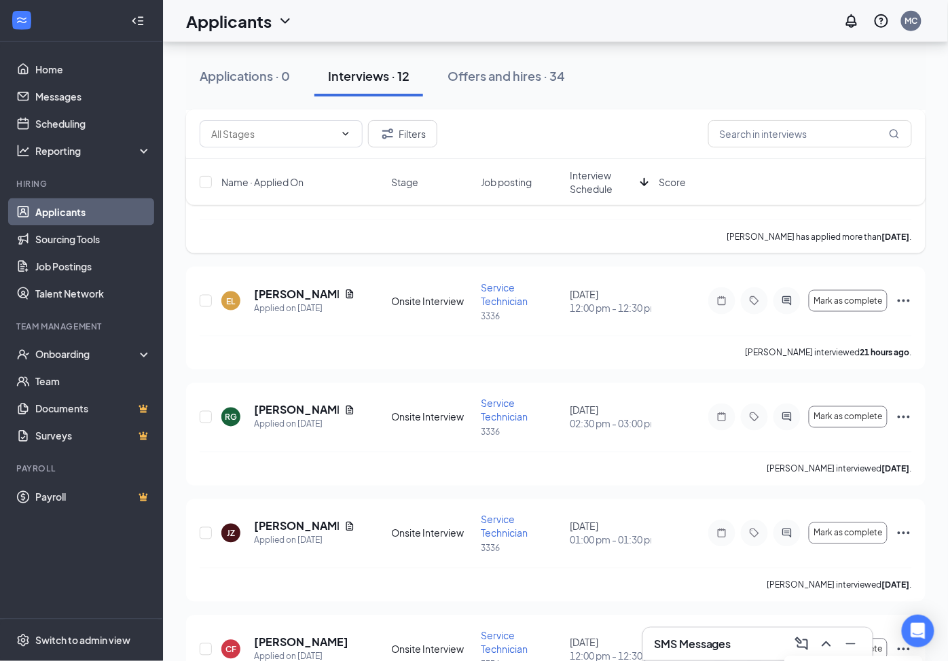
scroll to position [377, 0]
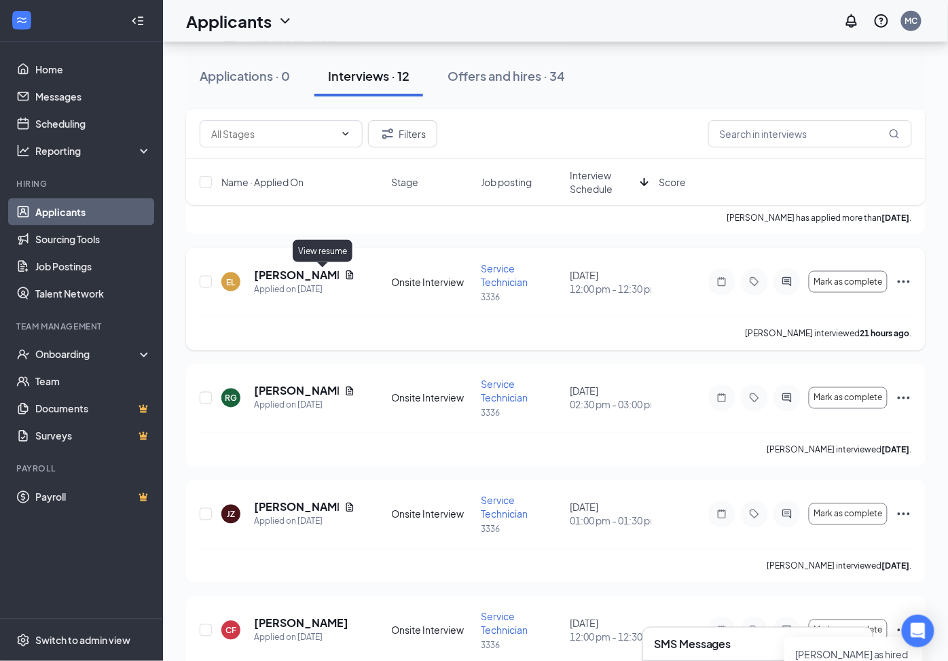
click at [344, 272] on icon "Document" at bounding box center [349, 275] width 11 height 11
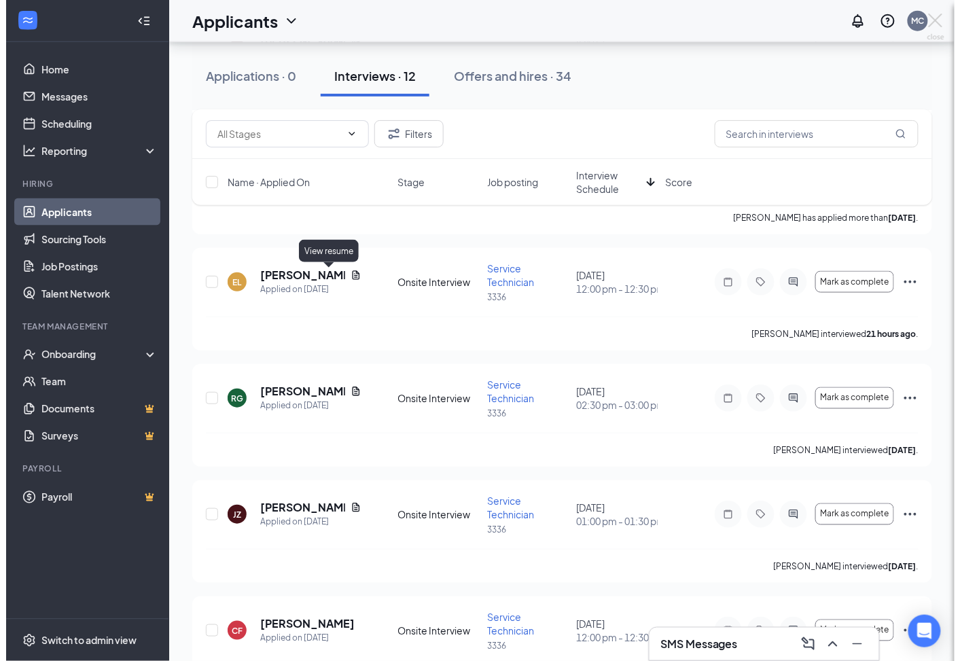
scroll to position [376, 0]
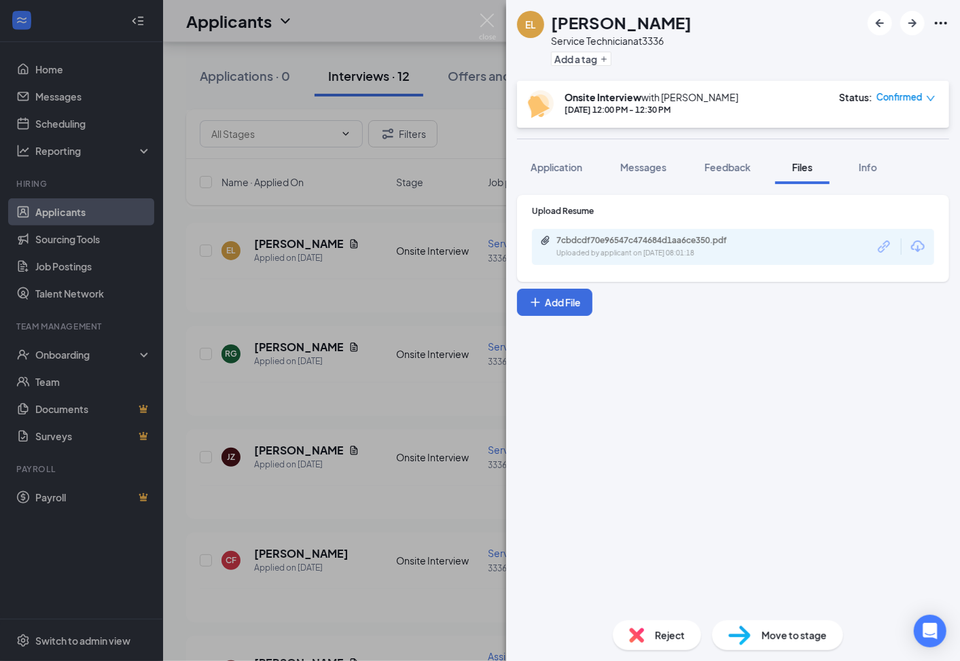
click at [922, 238] on icon "Download" at bounding box center [918, 246] width 16 height 16
click at [485, 17] on img at bounding box center [487, 27] width 17 height 26
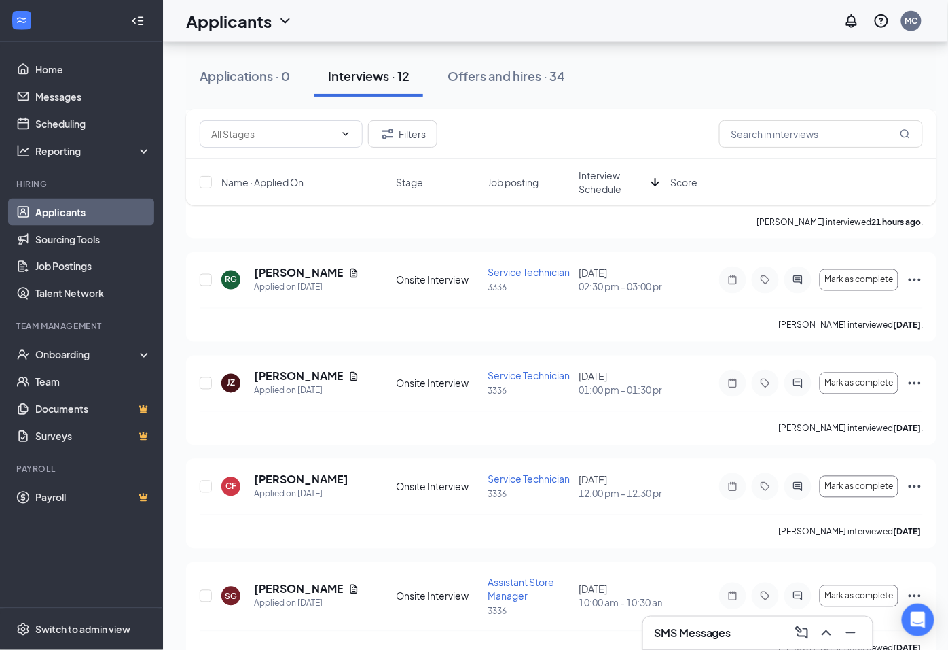
scroll to position [301, 0]
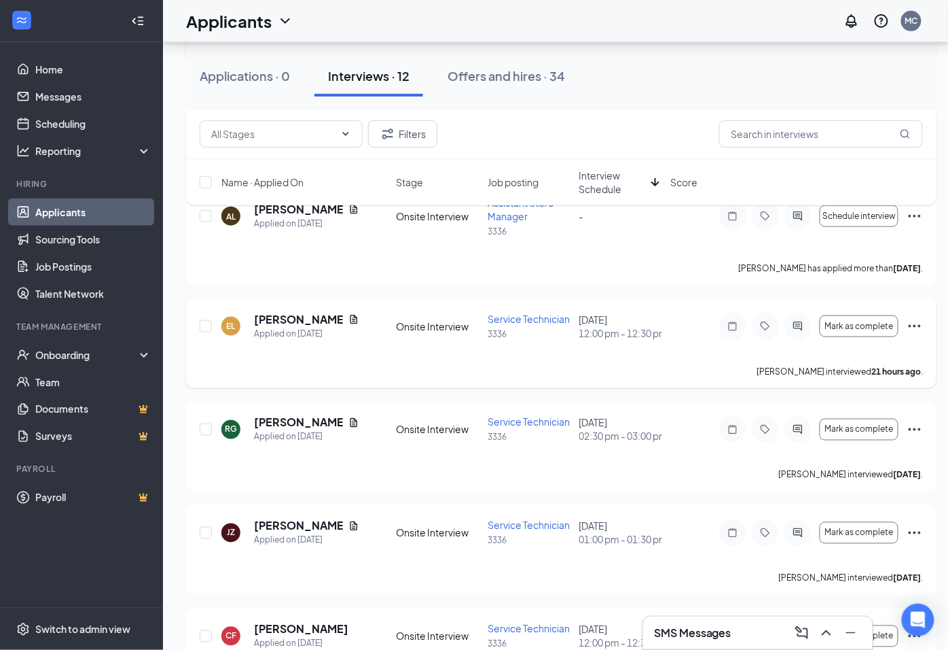
click at [918, 334] on icon "Ellipses" at bounding box center [915, 326] width 16 height 16
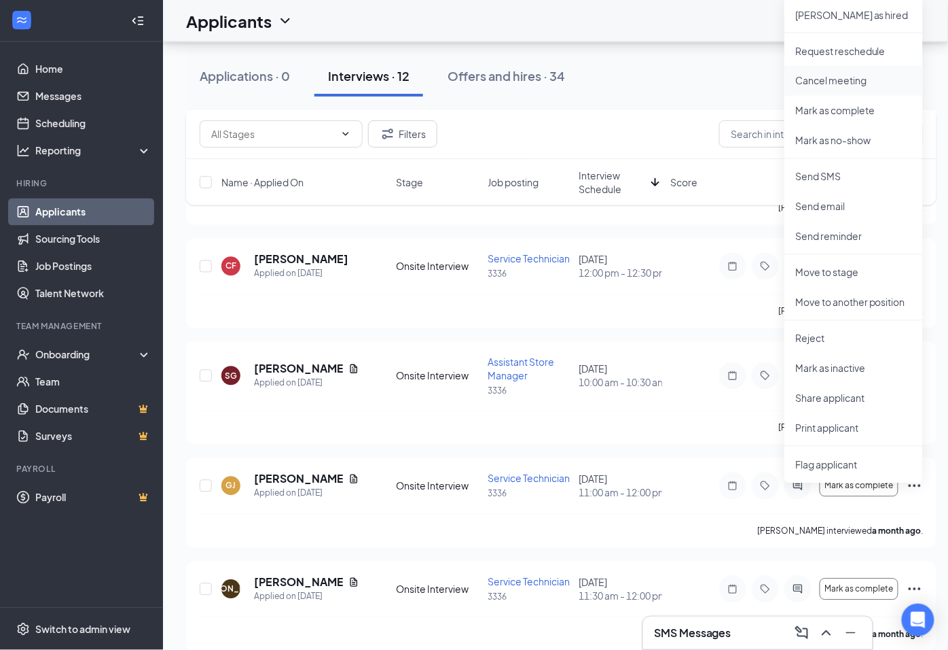
scroll to position [678, 0]
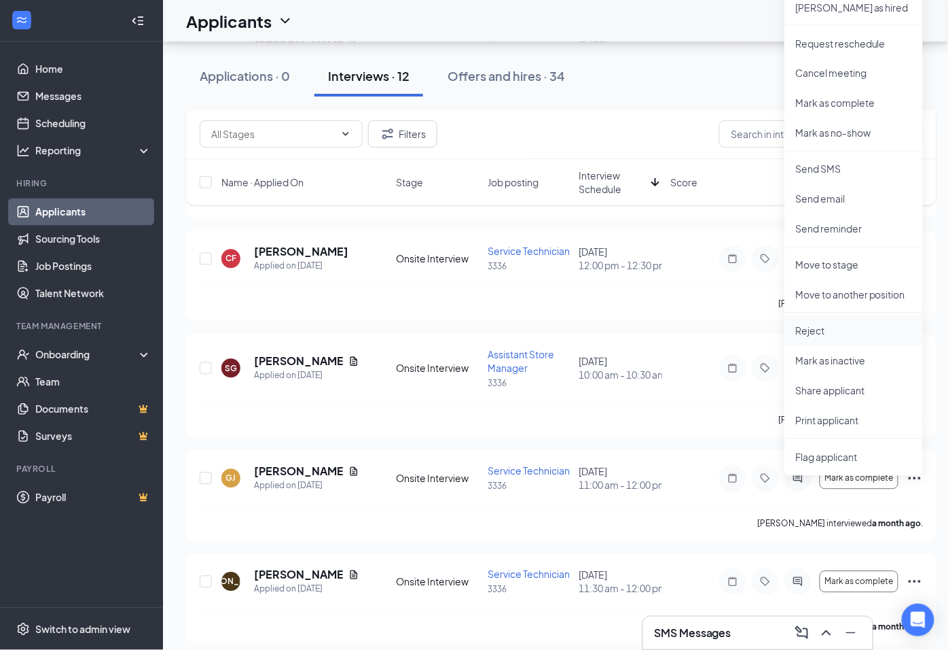
click at [822, 332] on p "Reject" at bounding box center [854, 331] width 117 height 14
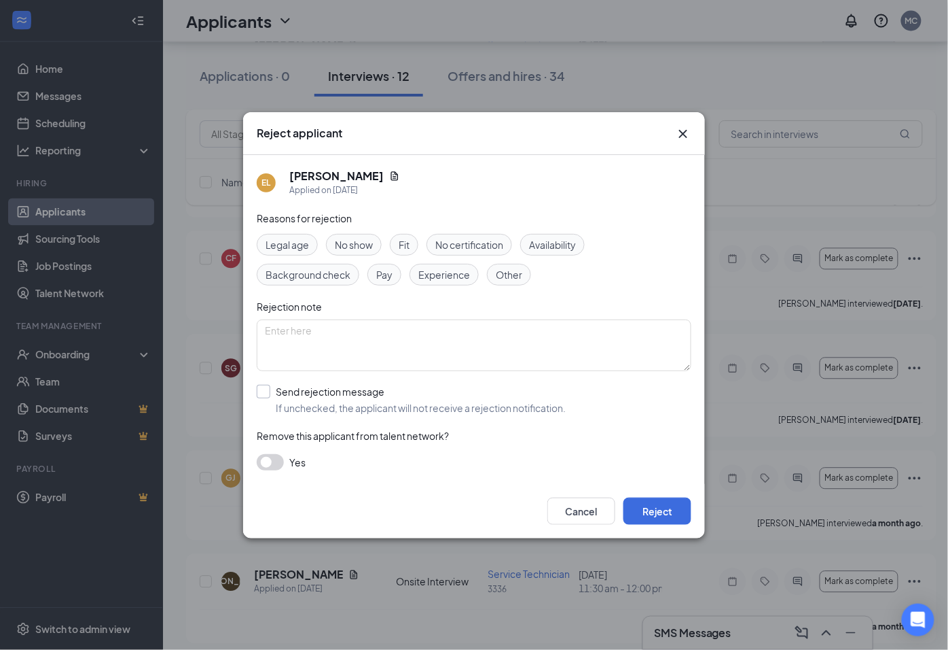
click at [262, 392] on input "Send rejection message If unchecked, the applicant will not receive a rejection…" at bounding box center [411, 400] width 309 height 30
checkbox input "true"
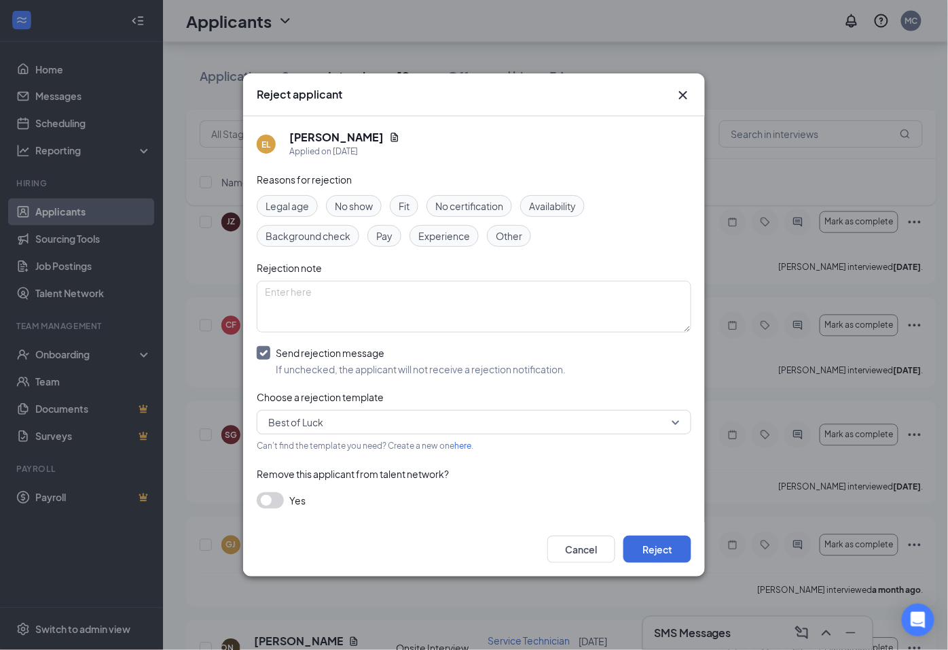
scroll to position [603, 0]
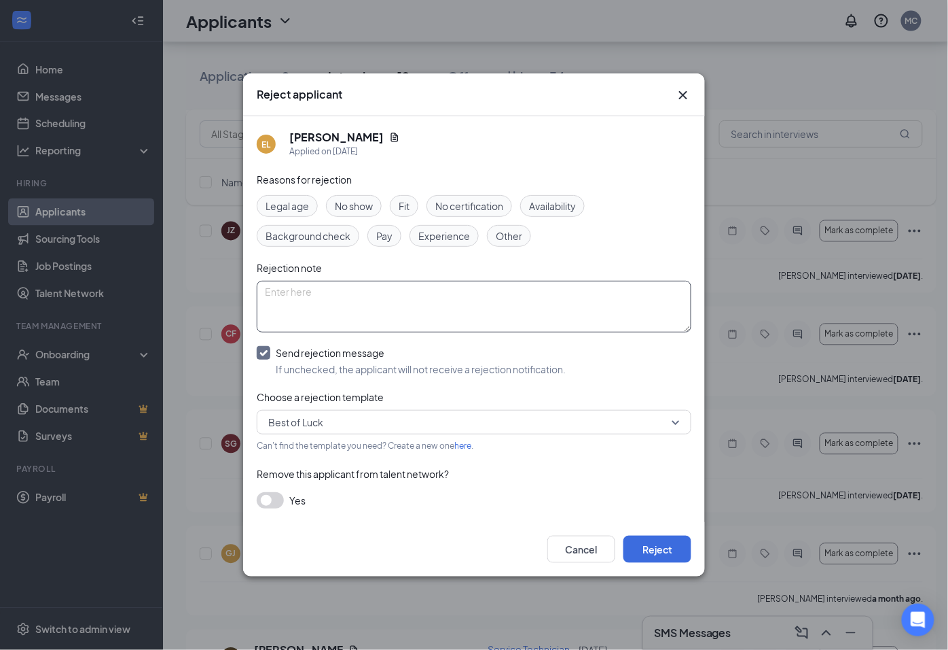
click at [311, 286] on textarea at bounding box center [474, 307] width 435 height 52
type textarea "No experience"
drag, startPoint x: 330, startPoint y: 296, endPoint x: 173, endPoint y: 299, distance: 156.3
click at [173, 299] on div "Reject applicant EL Edgar Lima Applied on Sep 12 Reasons for rejection Legal ag…" at bounding box center [474, 325] width 948 height 650
click at [451, 236] on span "Experience" at bounding box center [445, 235] width 52 height 15
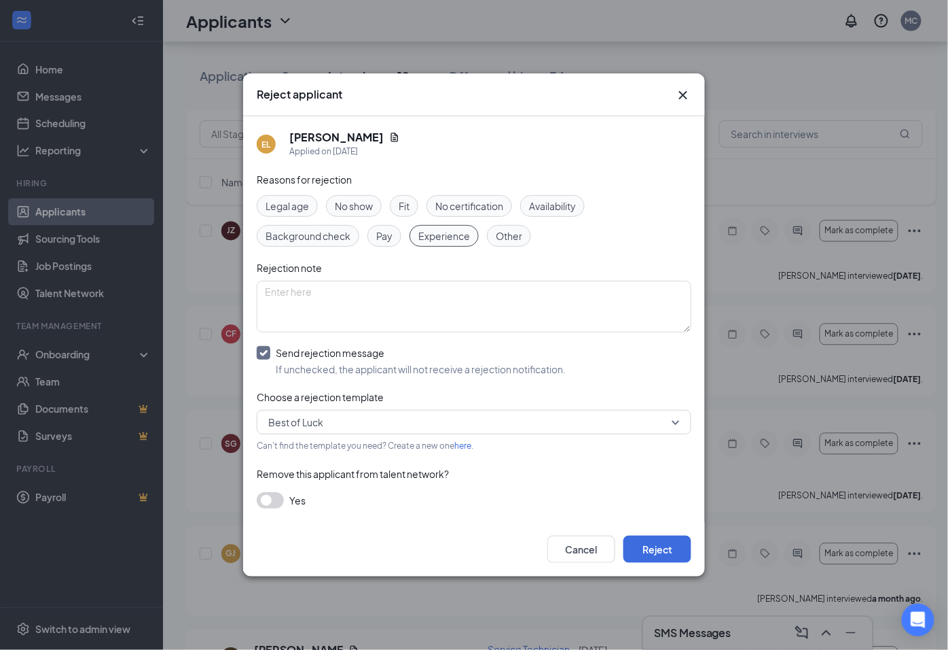
click at [452, 234] on span "Experience" at bounding box center [445, 235] width 52 height 15
click at [265, 307] on textarea at bounding box center [474, 307] width 435 height 52
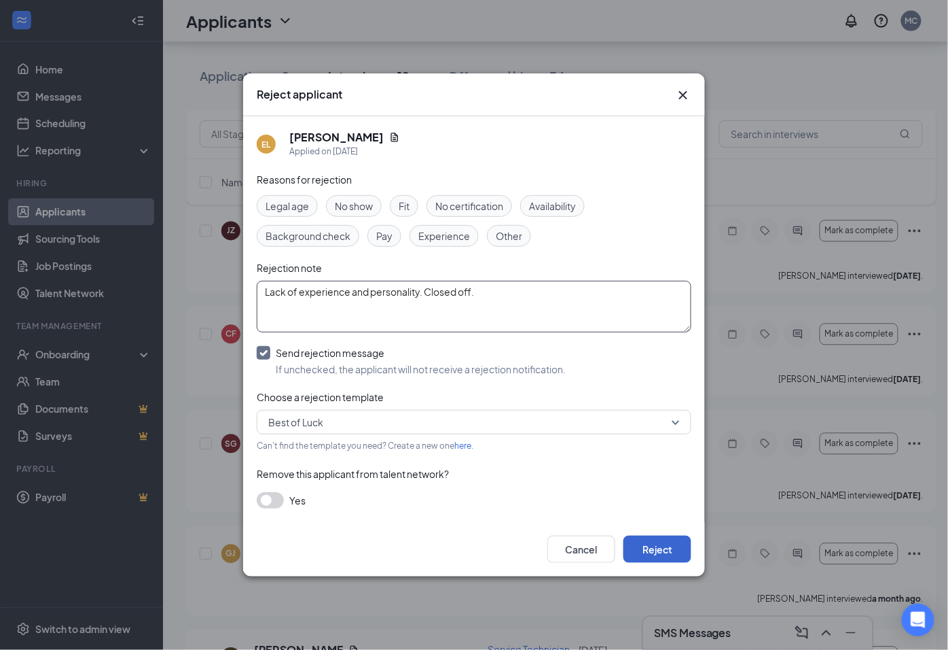
type textarea "Lack of experience and personality. Closed off."
drag, startPoint x: 659, startPoint y: 551, endPoint x: 643, endPoint y: 539, distance: 19.8
click at [658, 551] on button "Reject" at bounding box center [658, 548] width 68 height 27
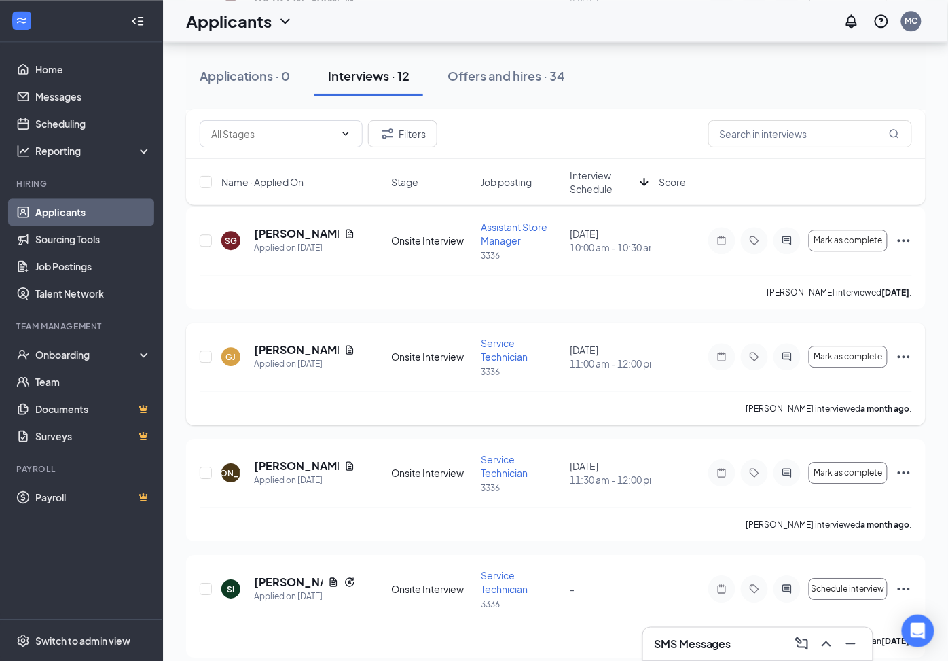
scroll to position [895, 0]
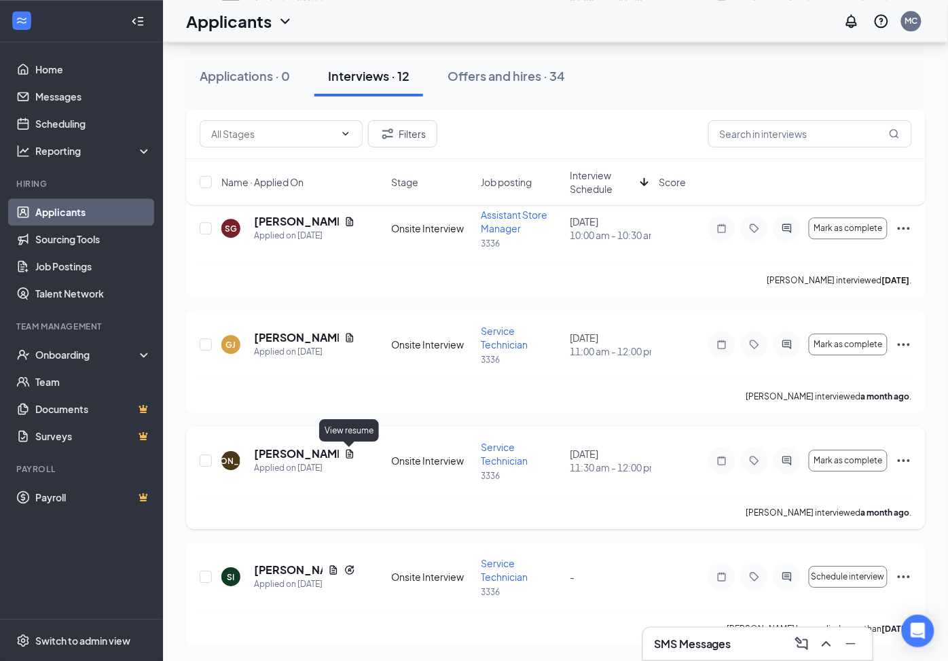
click at [348, 452] on icon "Document" at bounding box center [349, 453] width 11 height 11
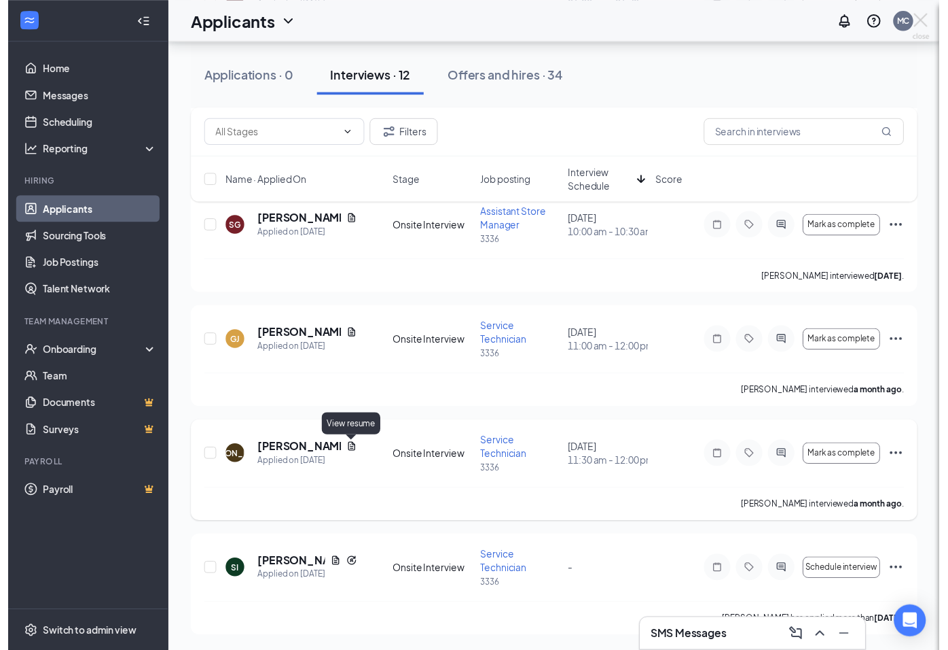
scroll to position [853, 0]
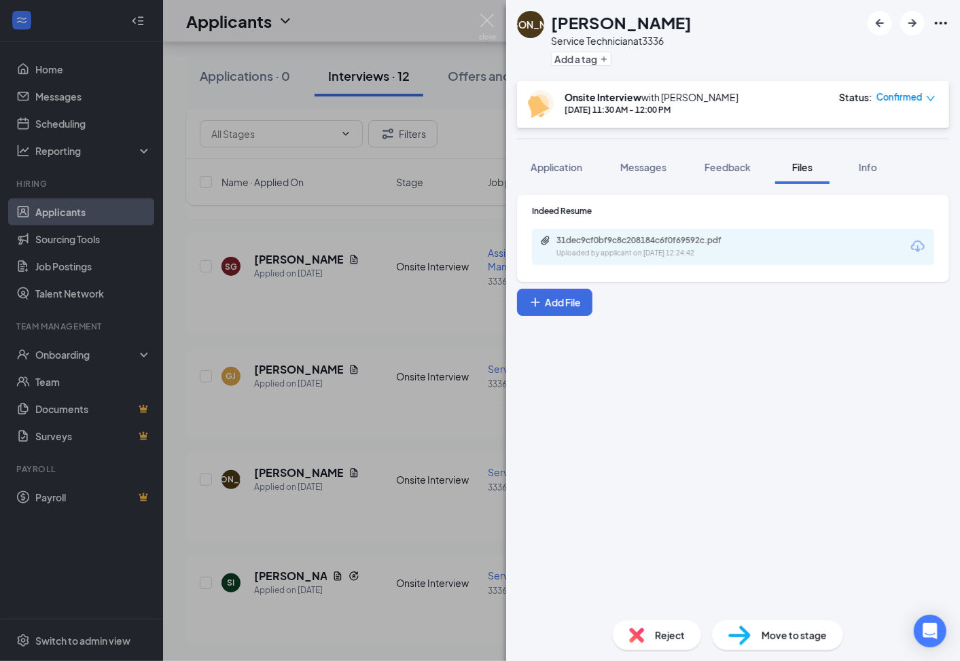
click at [924, 254] on icon "Download" at bounding box center [918, 246] width 16 height 16
click at [374, 291] on div "JA Jonathan Aguilar Service Technician at 3336 Add a tag Onsite Interview with …" at bounding box center [480, 330] width 960 height 661
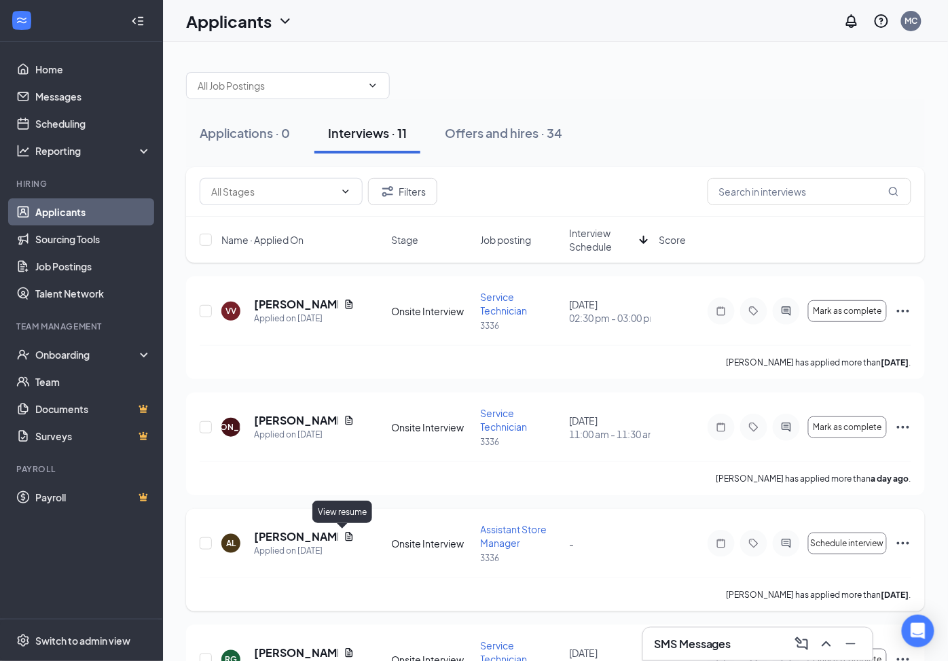
click at [346, 538] on icon "Document" at bounding box center [349, 536] width 7 height 9
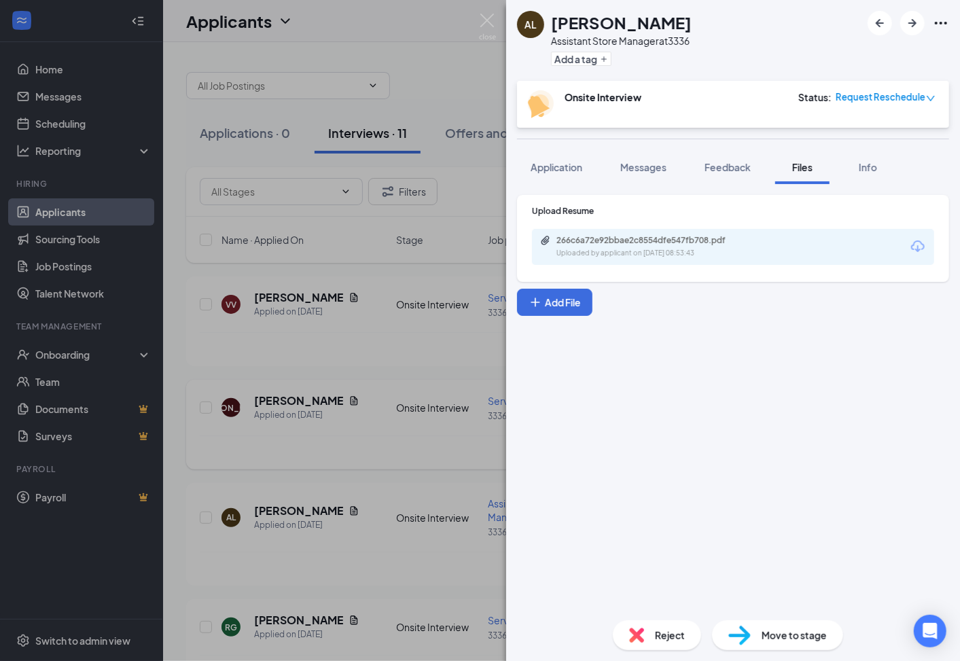
click at [438, 452] on div "AL Alan R Lowry Jr Assistant Store Manager at 3336 Add a tag Onsite Interview S…" at bounding box center [480, 330] width 960 height 661
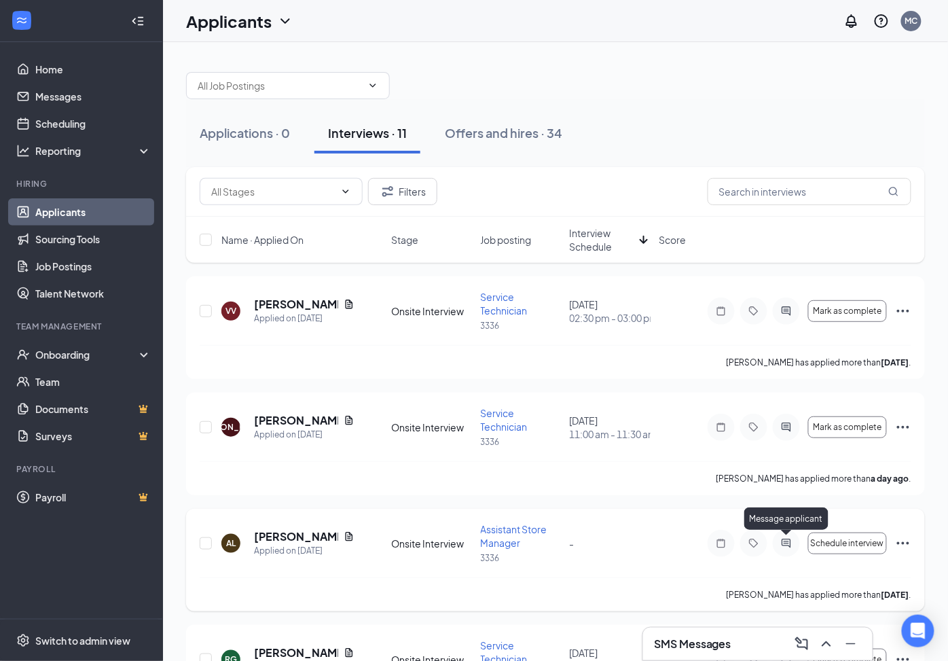
click at [787, 544] on icon "ActiveChat" at bounding box center [787, 543] width 16 height 11
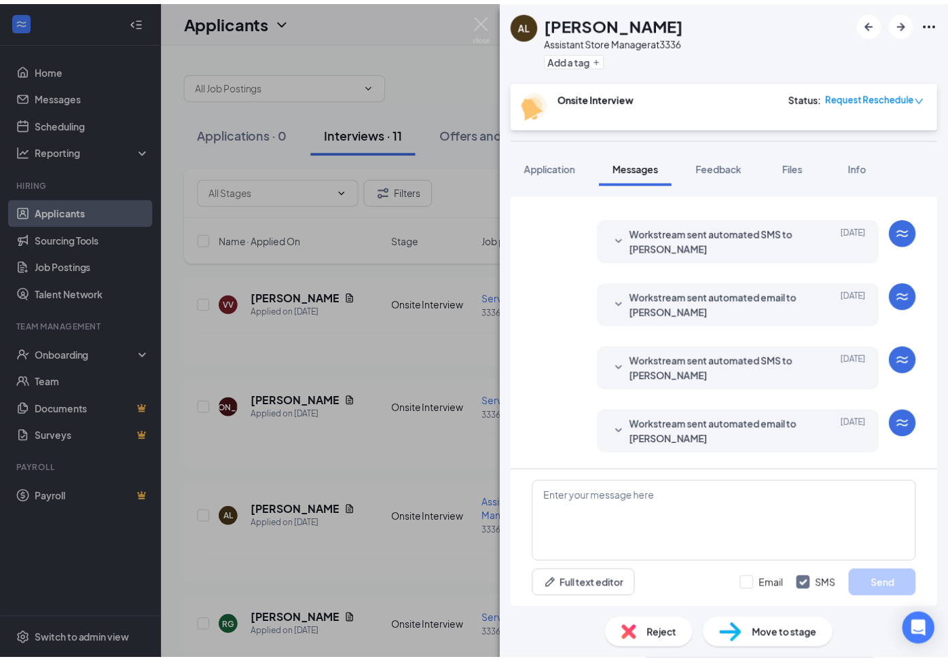
scroll to position [206, 0]
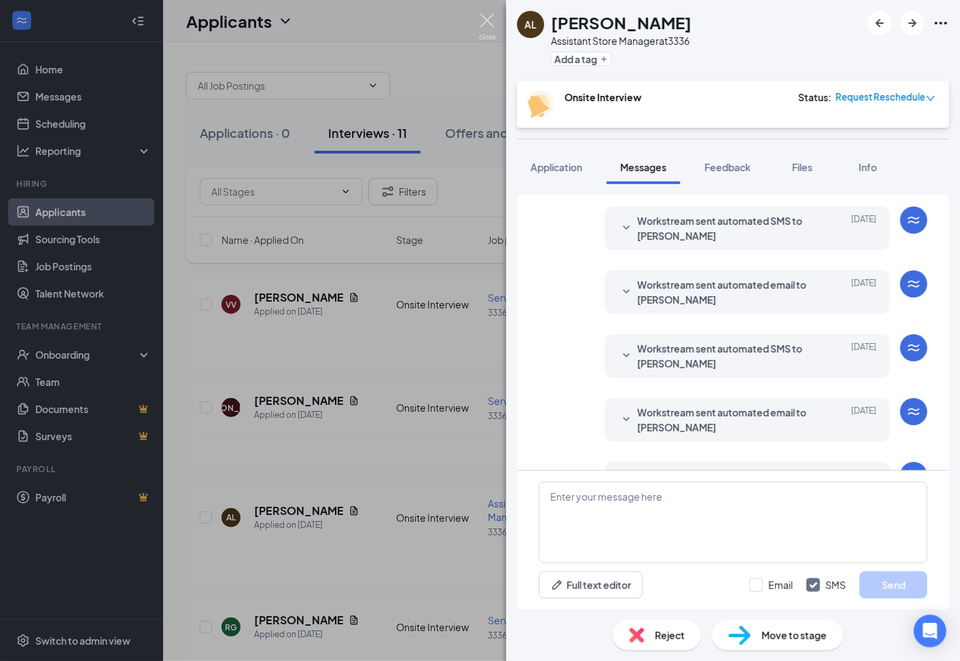
click at [484, 23] on img at bounding box center [487, 27] width 17 height 26
